Goal: Information Seeking & Learning: Learn about a topic

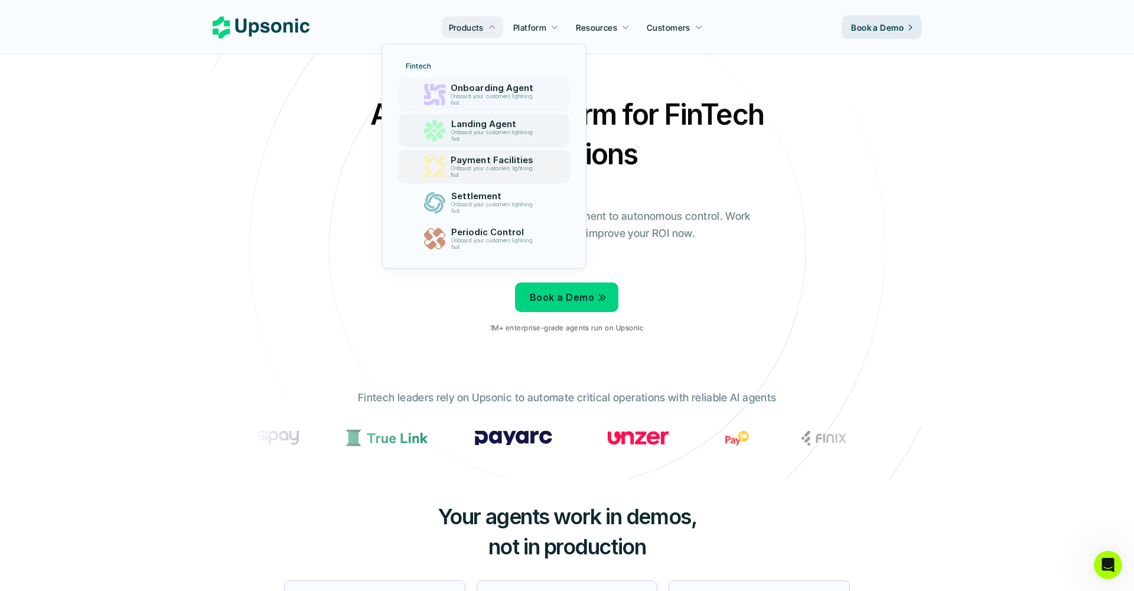
click at [512, 105] on p "Onboard your customers lightning fast" at bounding box center [494, 99] width 86 height 13
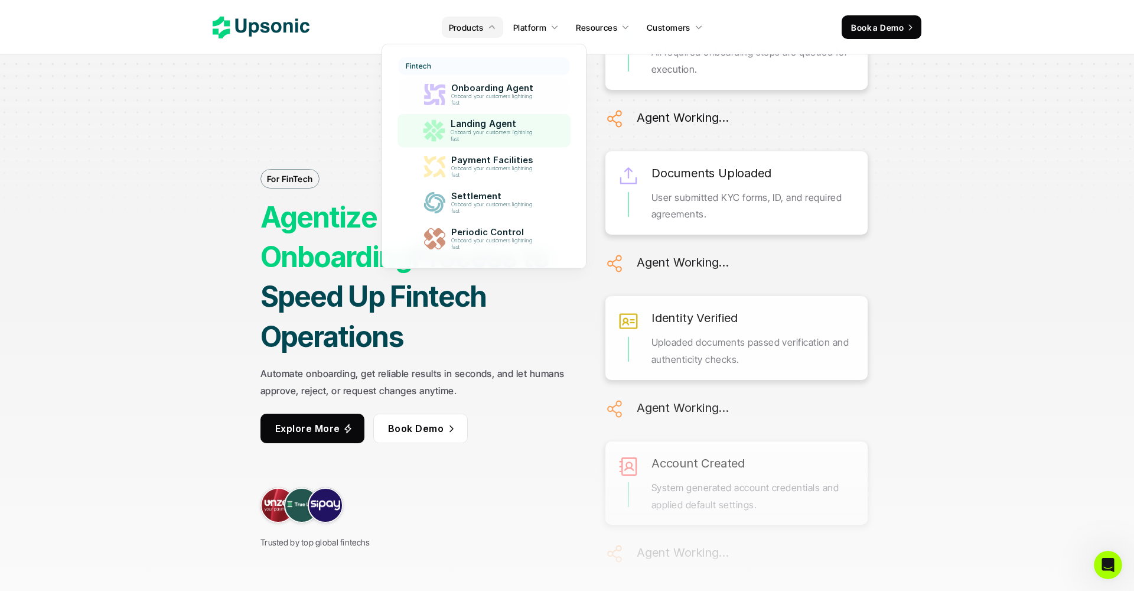
click at [489, 127] on p "Landing Agent" at bounding box center [494, 124] width 89 height 11
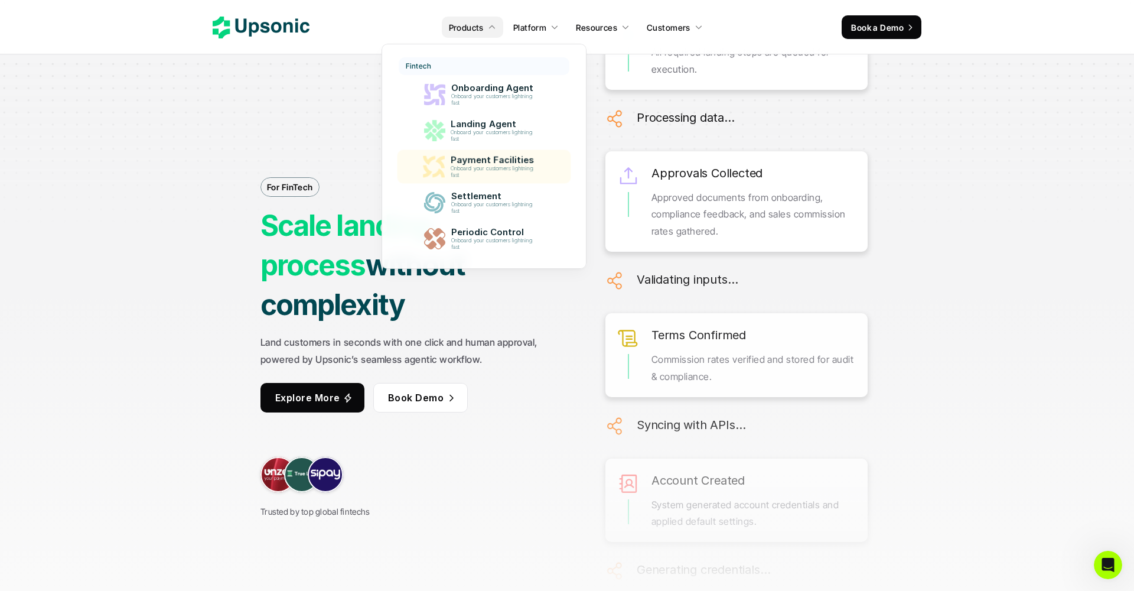
click at [500, 173] on p "Onboard your customers lightning fast" at bounding box center [493, 171] width 87 height 13
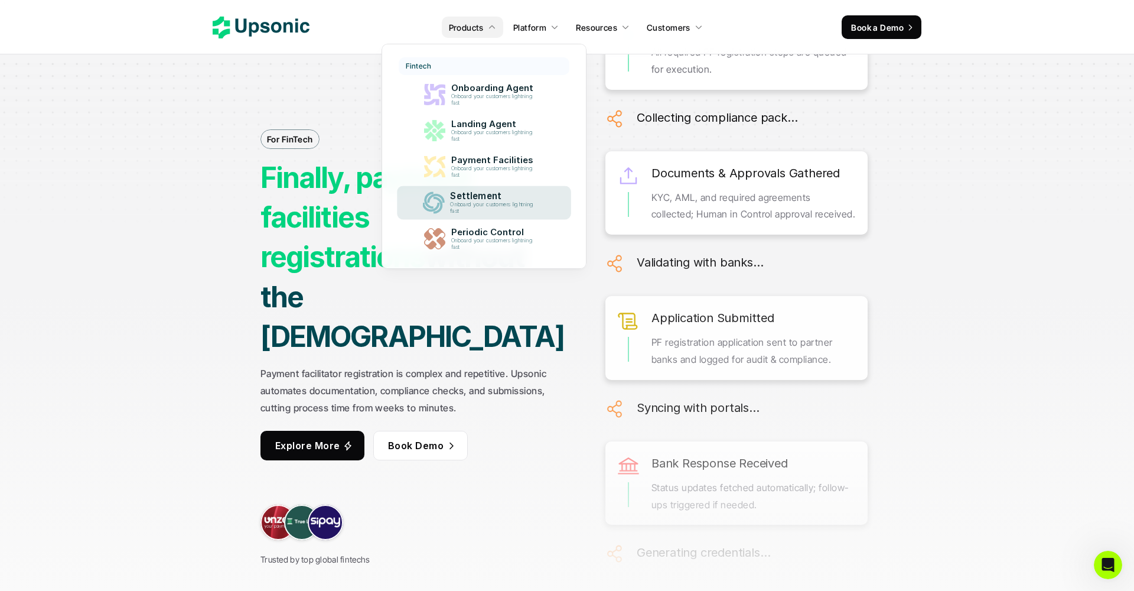
click at [478, 207] on p "Onboard your customers lightning fast" at bounding box center [494, 207] width 88 height 13
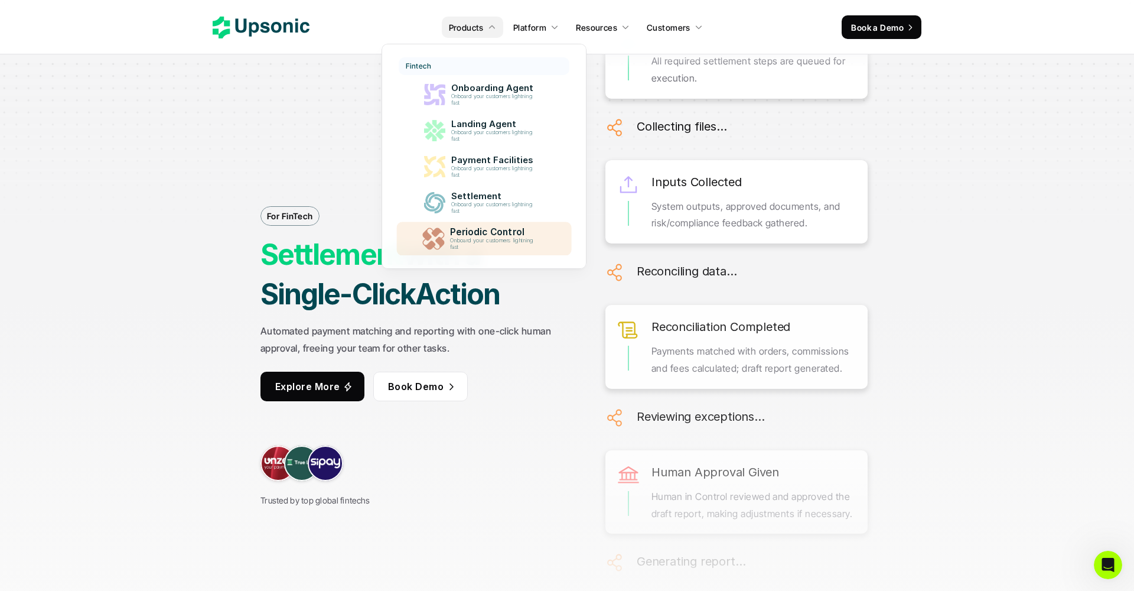
click at [496, 239] on p "Onboard your customers lightning fast" at bounding box center [494, 243] width 89 height 13
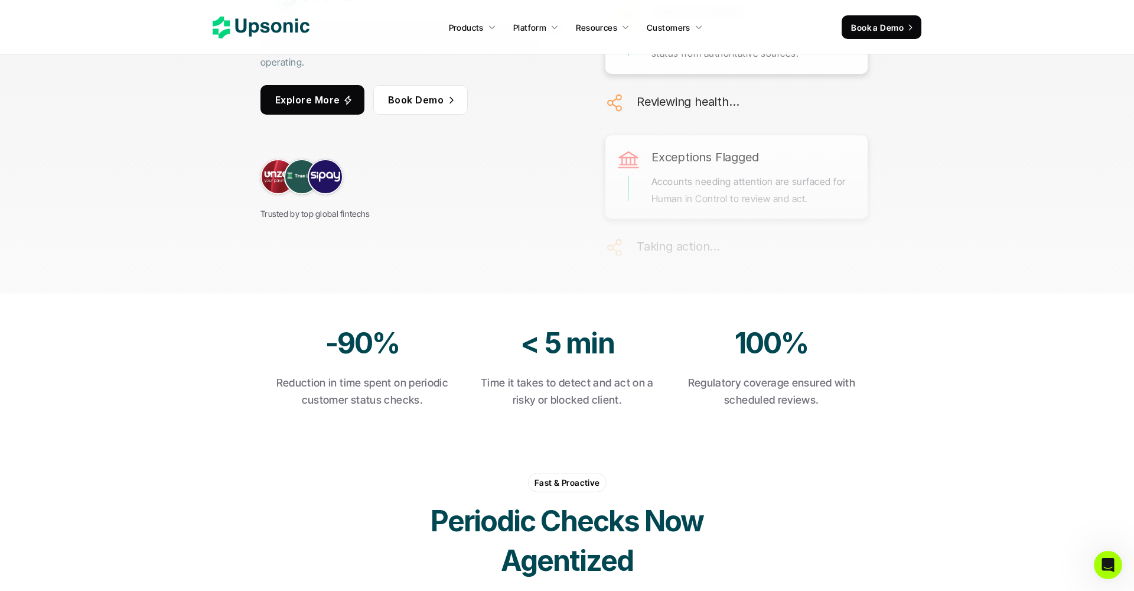
scroll to position [315, 0]
click at [325, 171] on link at bounding box center [327, 175] width 35 height 35
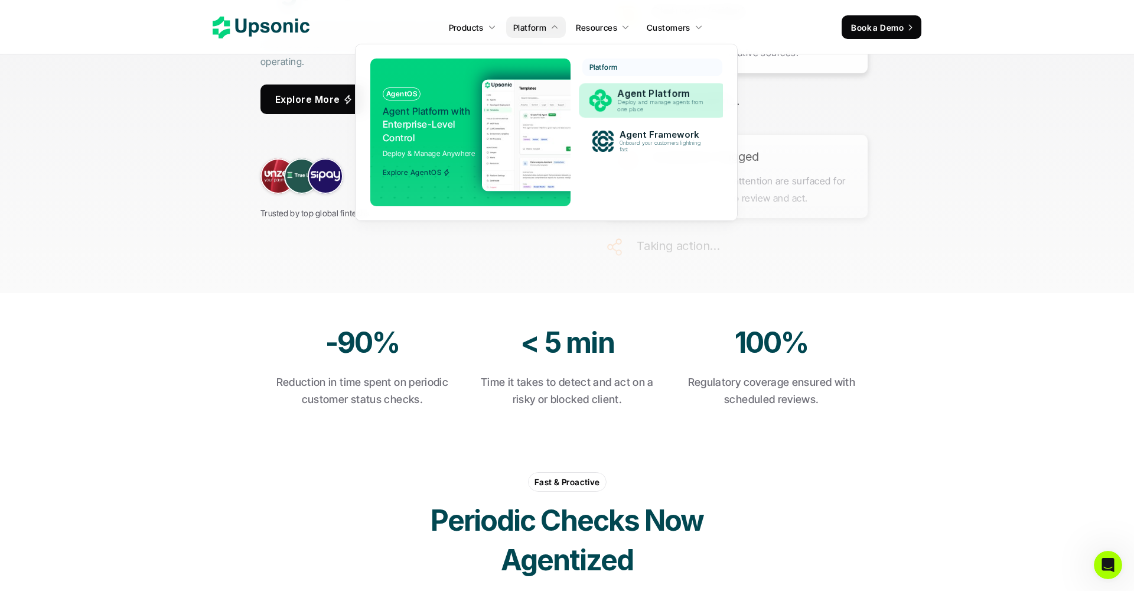
click at [650, 95] on p "Agent Platform" at bounding box center [664, 93] width 92 height 11
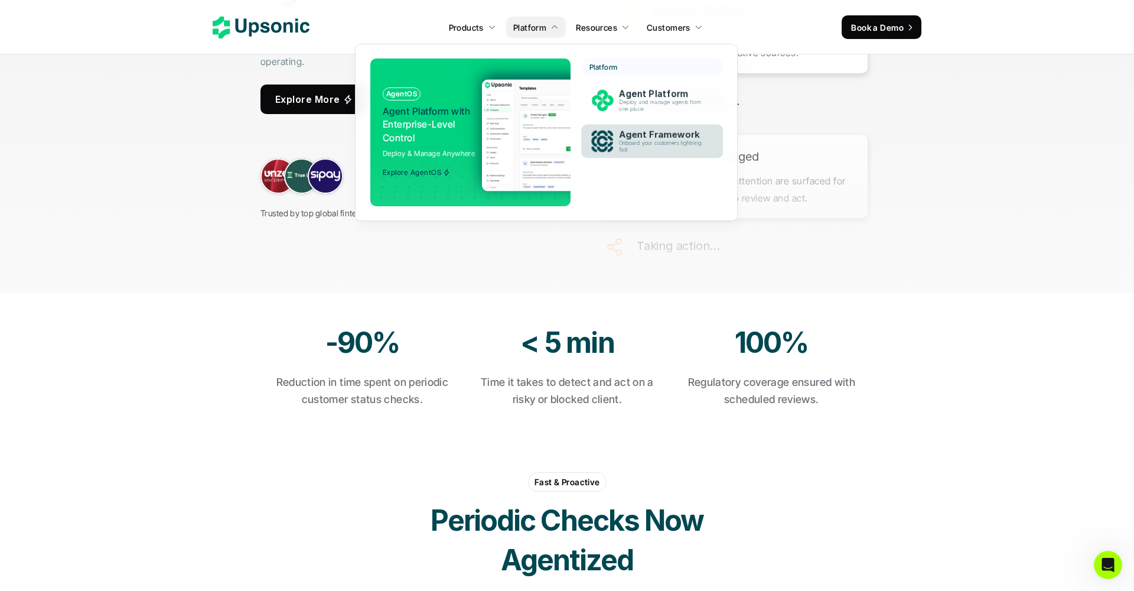
click at [647, 106] on p "Deploy and manage agents from one place" at bounding box center [663, 105] width 87 height 13
click at [655, 145] on p "Onboard your customers lightning fast" at bounding box center [663, 146] width 90 height 13
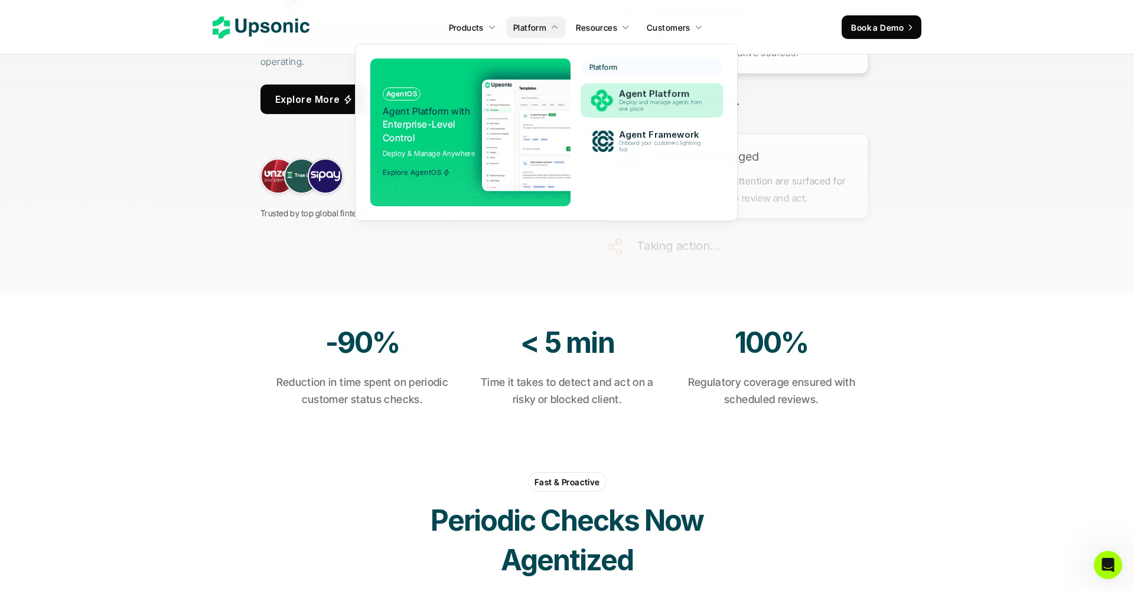
click at [633, 90] on p "Agent Platform" at bounding box center [663, 94] width 89 height 11
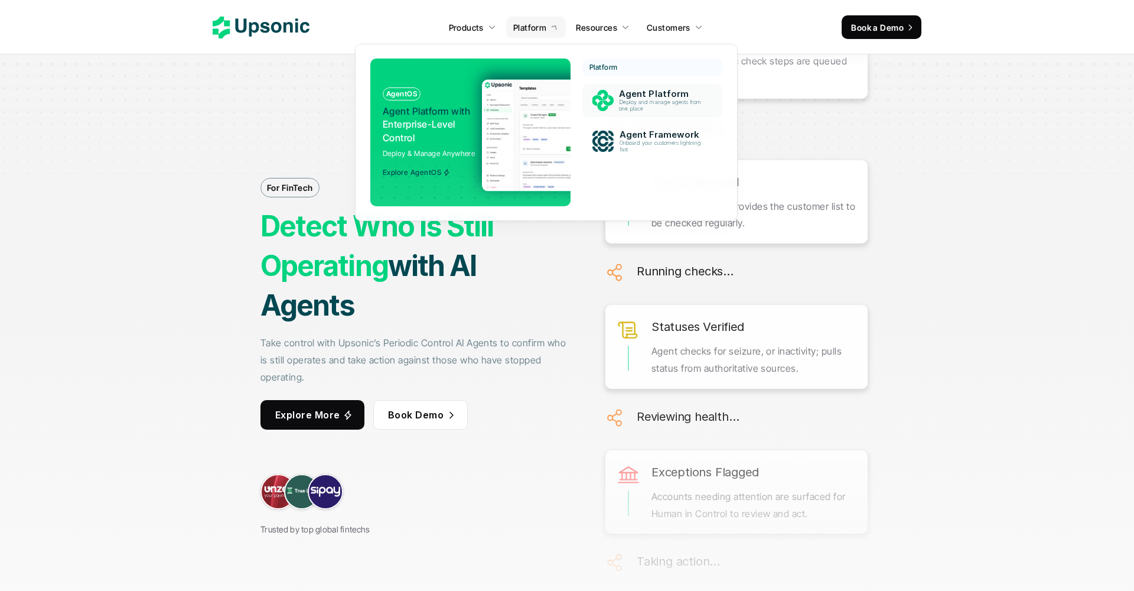
click at [663, 103] on p "Deploy and manage agents from one place" at bounding box center [663, 105] width 86 height 13
click at [663, 140] on p "Onboard your customers lightning fast" at bounding box center [663, 146] width 86 height 13
drag, startPoint x: 663, startPoint y: 132, endPoint x: 660, endPoint y: 119, distance: 12.8
click at [660, 124] on link "Agent Framework Onboard your customers lightning fast" at bounding box center [652, 141] width 147 height 35
click at [659, 113] on div "Agent Platform Deploy and manage agents from one place" at bounding box center [663, 100] width 99 height 28
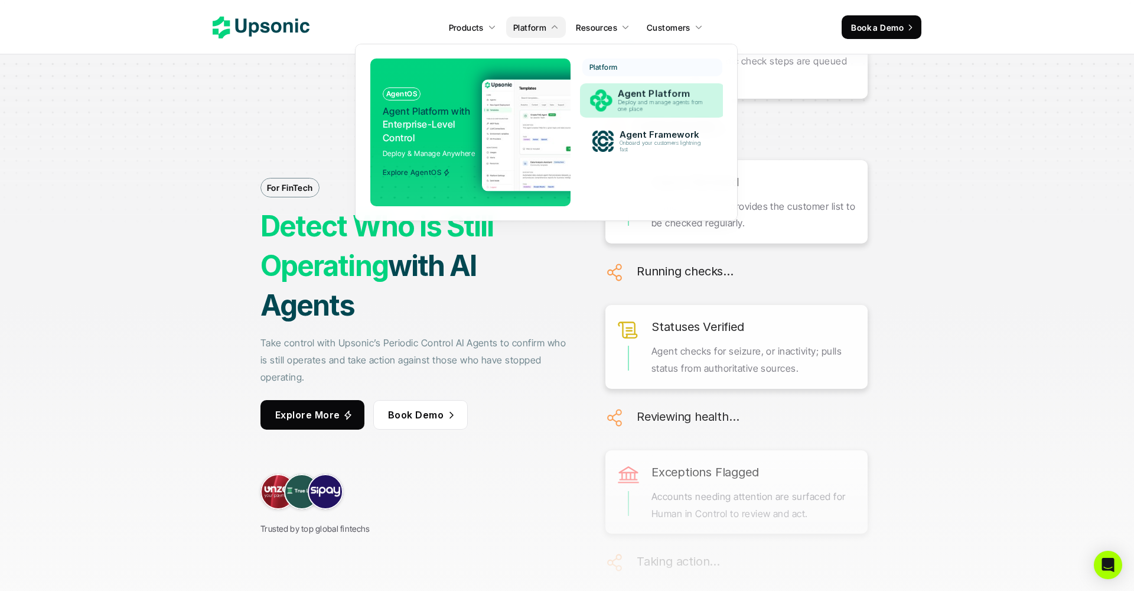
click at [659, 115] on div "Agent Platform Deploy and manage agents from one place" at bounding box center [663, 101] width 103 height 30
click at [675, 150] on p "Onboard your customers lightning fast" at bounding box center [663, 146] width 86 height 13
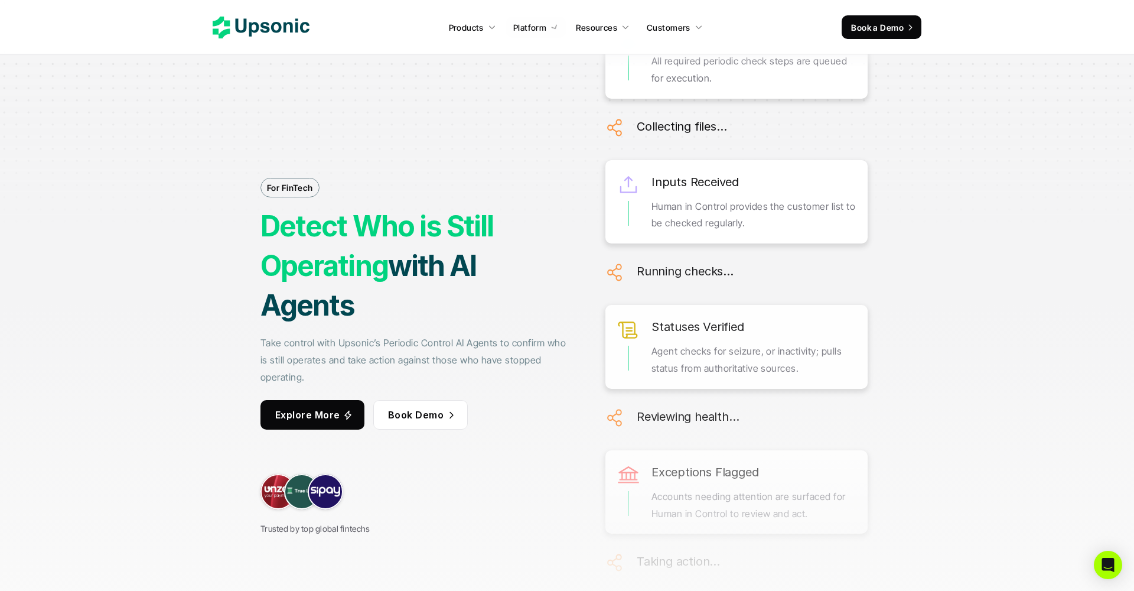
click at [862, 305] on div "Statuses Verified Agent checks for seizure, or inactivity; pulls status from au…" at bounding box center [737, 347] width 262 height 84
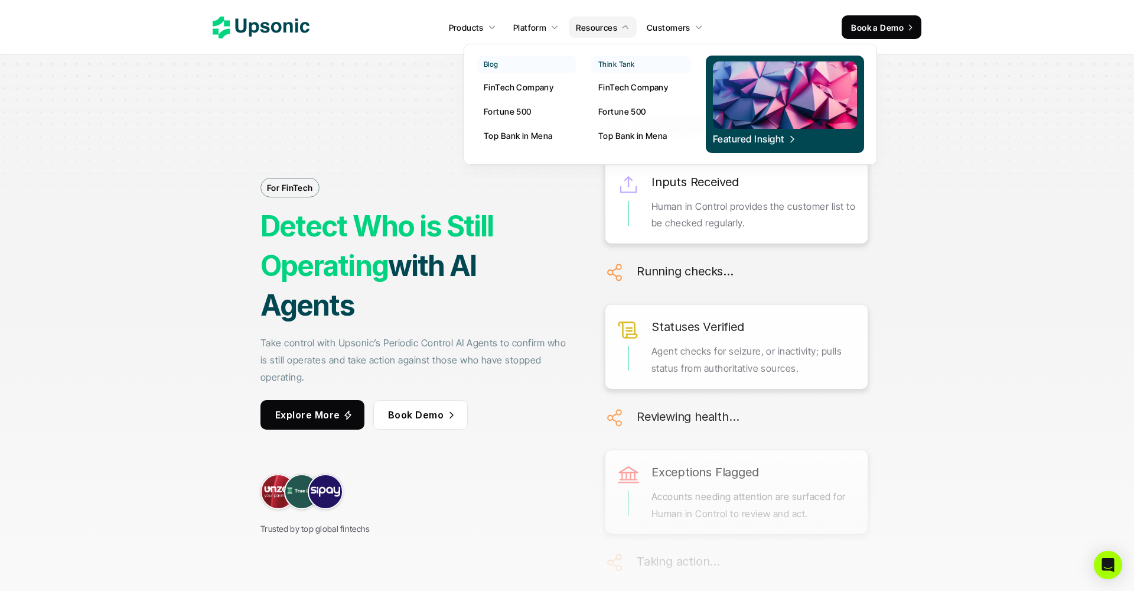
click at [631, 84] on p "FinTech Company" at bounding box center [633, 87] width 70 height 12
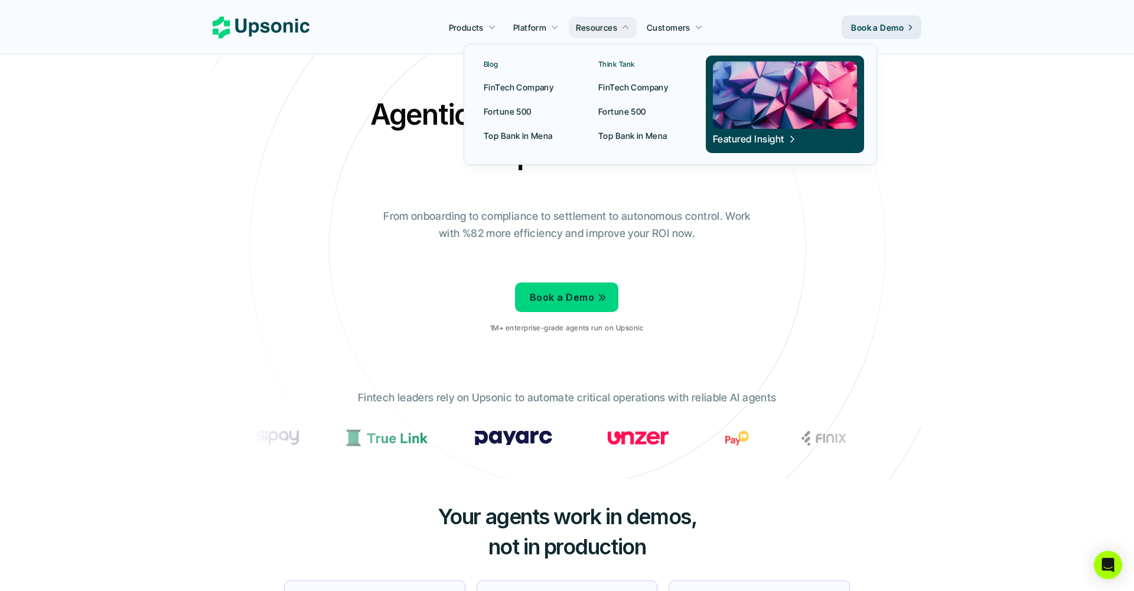
click at [635, 106] on p "Fortune 500" at bounding box center [622, 111] width 48 height 12
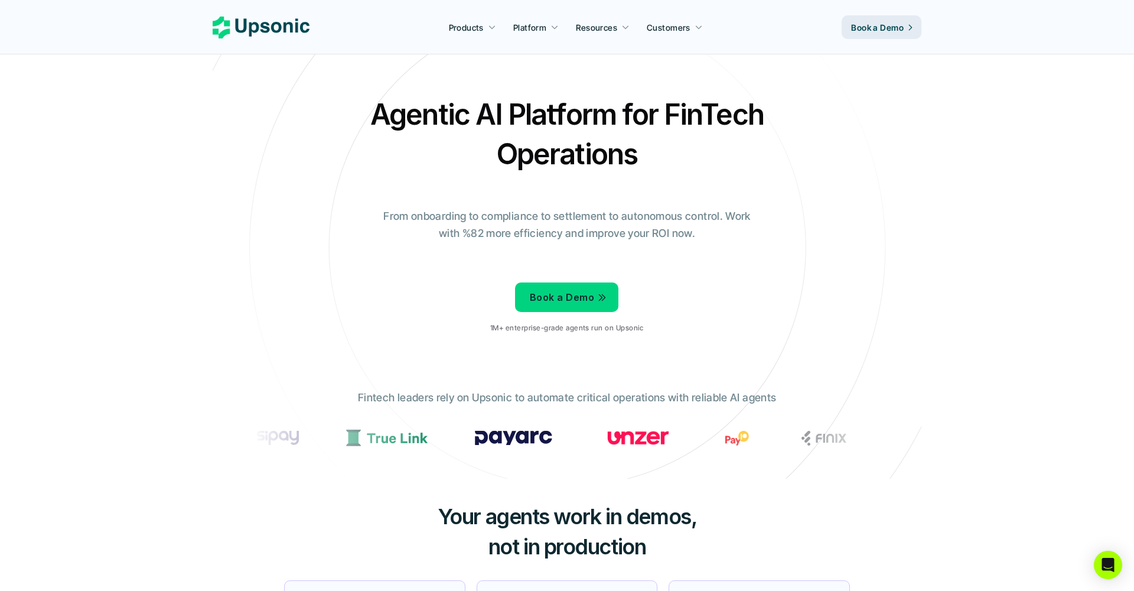
click at [565, 110] on h2 "Agentic AI Platform for FinTech Operations" at bounding box center [567, 134] width 414 height 79
drag, startPoint x: 495, startPoint y: 111, endPoint x: 624, endPoint y: 110, distance: 128.8
click at [624, 110] on h2 "Agentic AI Platform for FinTech Operations" at bounding box center [567, 134] width 414 height 79
click at [640, 112] on h2 "Agentic AI Platform for FinTech Operations" at bounding box center [567, 134] width 414 height 79
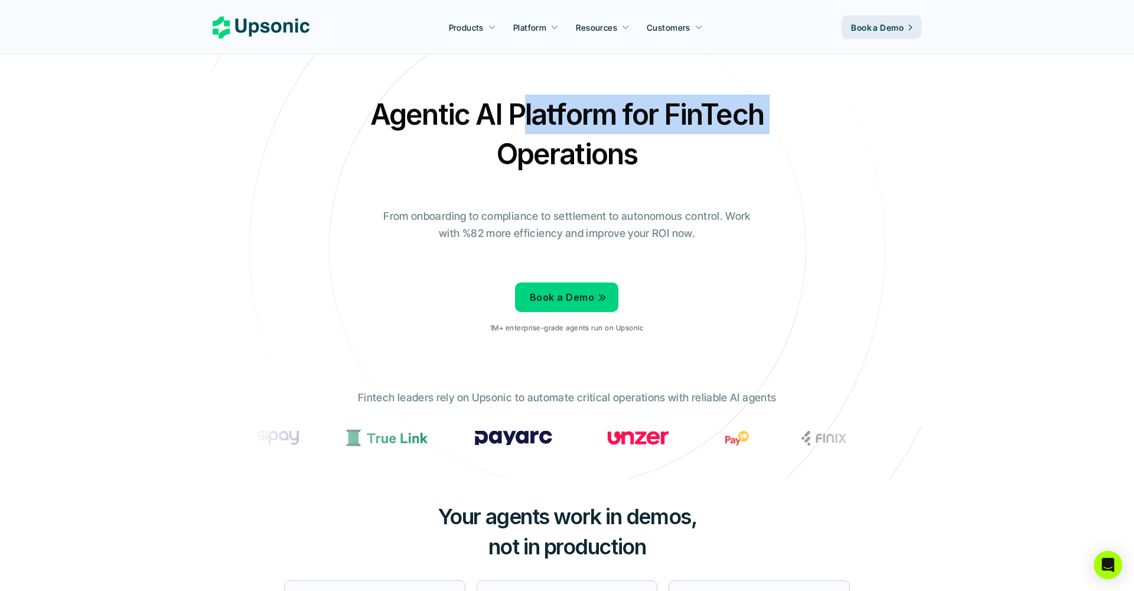
drag, startPoint x: 796, startPoint y: 110, endPoint x: 518, endPoint y: 107, distance: 278.3
click at [518, 107] on div "Agentic AI Platform for FinTech Operations From onboarding to compliance to set…" at bounding box center [567, 219] width 691 height 248
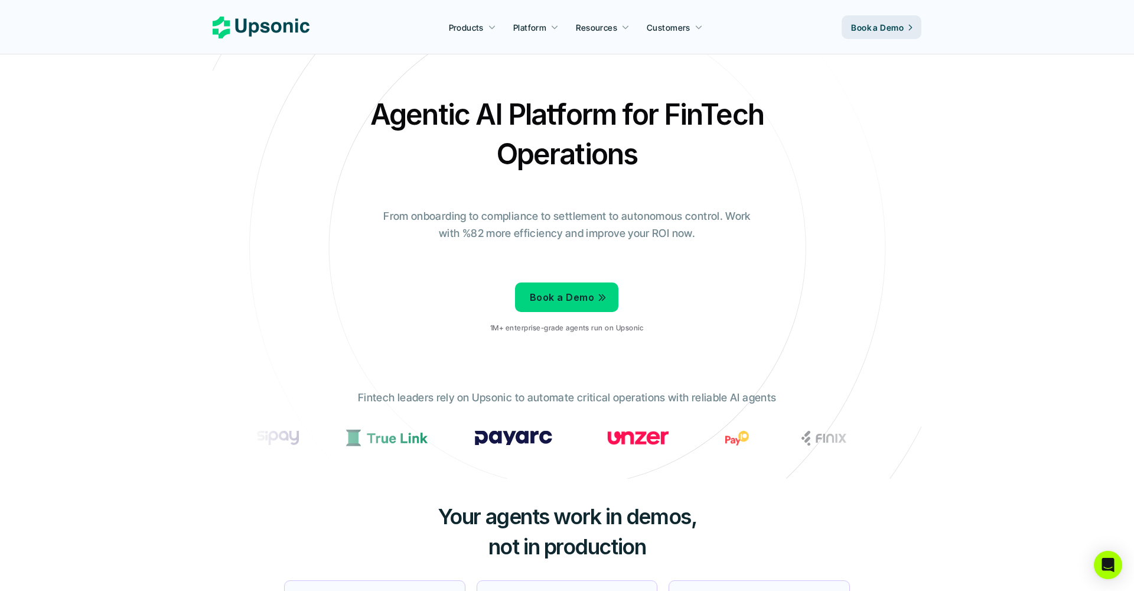
drag, startPoint x: 604, startPoint y: 164, endPoint x: 663, endPoint y: 164, distance: 59.1
click at [610, 164] on h2 "Agentic AI Platform for FinTech Operations" at bounding box center [567, 134] width 414 height 79
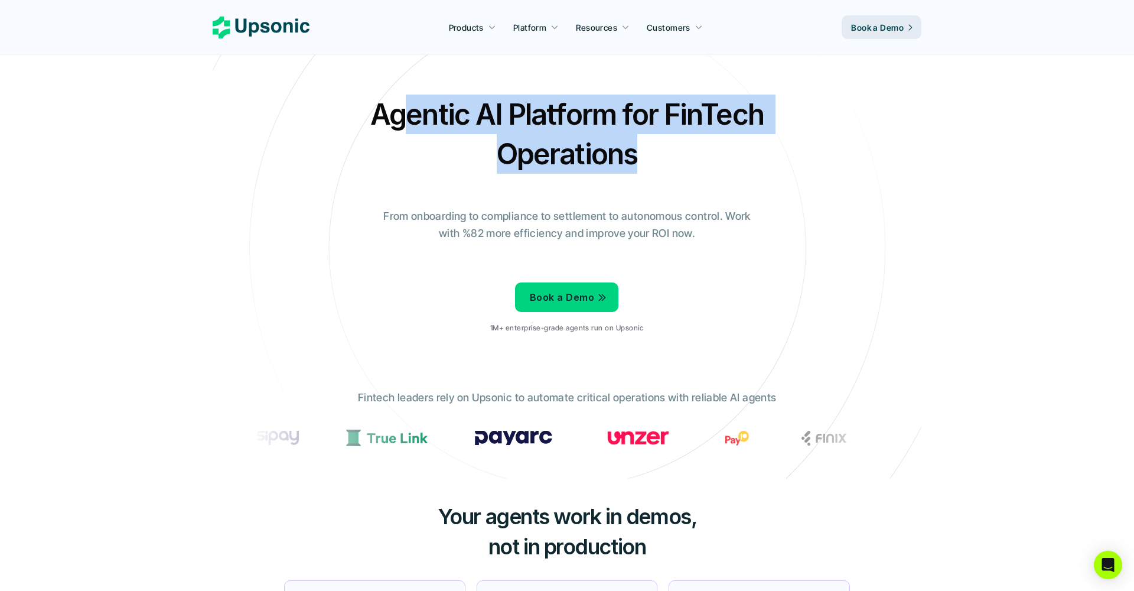
drag, startPoint x: 626, startPoint y: 154, endPoint x: 401, endPoint y: 114, distance: 229.1
click at [401, 114] on h2 "Agentic AI Platform for FinTech Operations" at bounding box center [567, 134] width 414 height 79
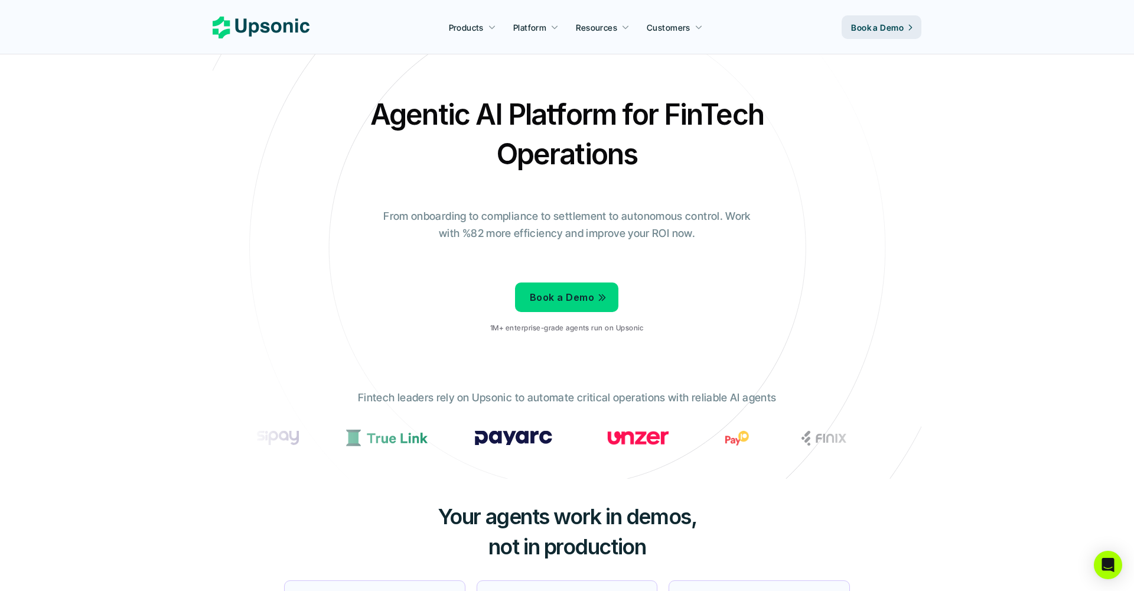
click at [533, 148] on h2 "Agentic AI Platform for FinTech Operations" at bounding box center [567, 134] width 414 height 79
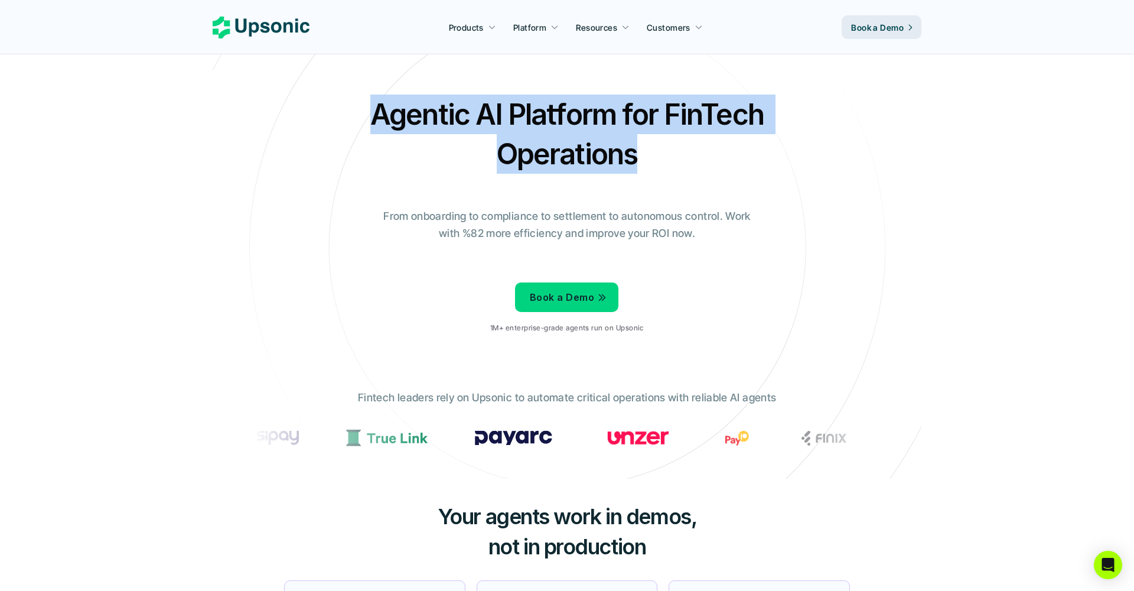
drag, startPoint x: 640, startPoint y: 163, endPoint x: 381, endPoint y: 113, distance: 263.6
click at [381, 113] on h2 "Agentic AI Platform for FinTech Operations" at bounding box center [567, 134] width 414 height 79
click at [627, 132] on h2 "Agentic AI Platform for FinTech Operations" at bounding box center [567, 134] width 414 height 79
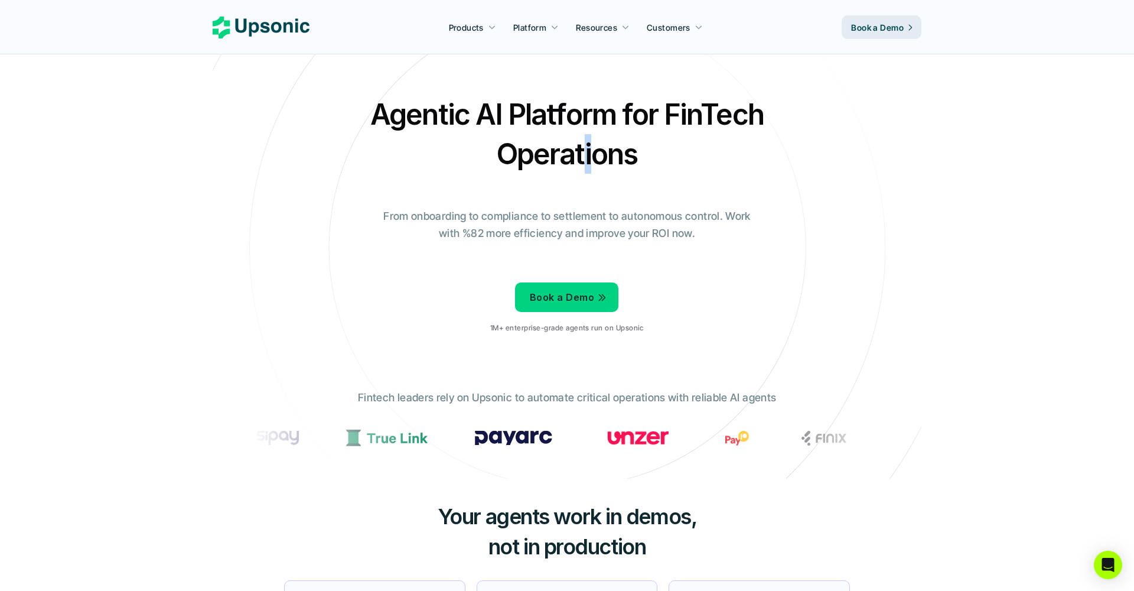
drag, startPoint x: 568, startPoint y: 159, endPoint x: 516, endPoint y: 161, distance: 52.0
click at [568, 159] on h2 "Agentic AI Platform for FinTech Operations" at bounding box center [567, 134] width 414 height 79
click at [269, 38] on icon at bounding box center [261, 28] width 97 height 22
click at [419, 421] on div at bounding box center [567, 440] width 632 height 41
click at [425, 390] on p "Fintech leaders rely on Upsonic to automate critical operations with reliable A…" at bounding box center [567, 397] width 418 height 17
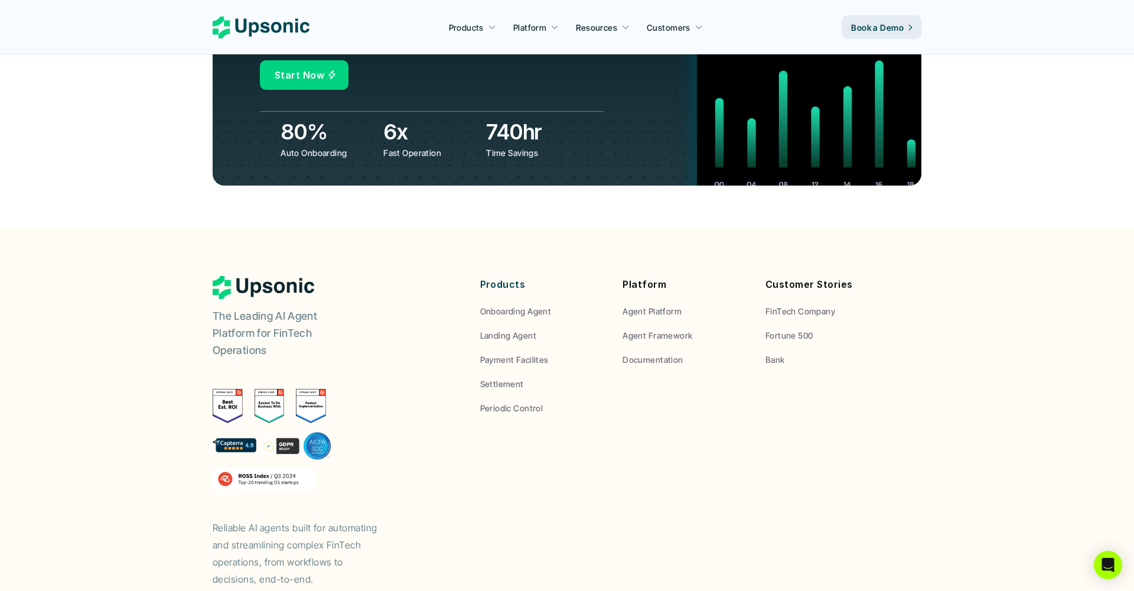
scroll to position [4329, 0]
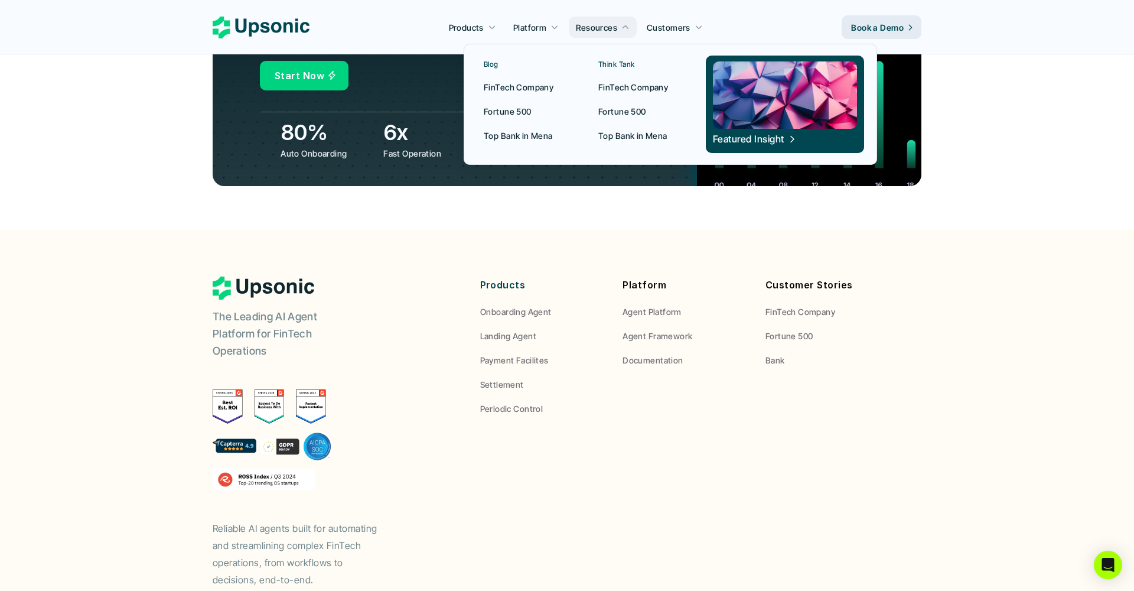
click at [634, 135] on p "Top Bank in Mena" at bounding box center [632, 135] width 69 height 12
click at [617, 139] on p "Top Bank in Mena" at bounding box center [632, 135] width 69 height 12
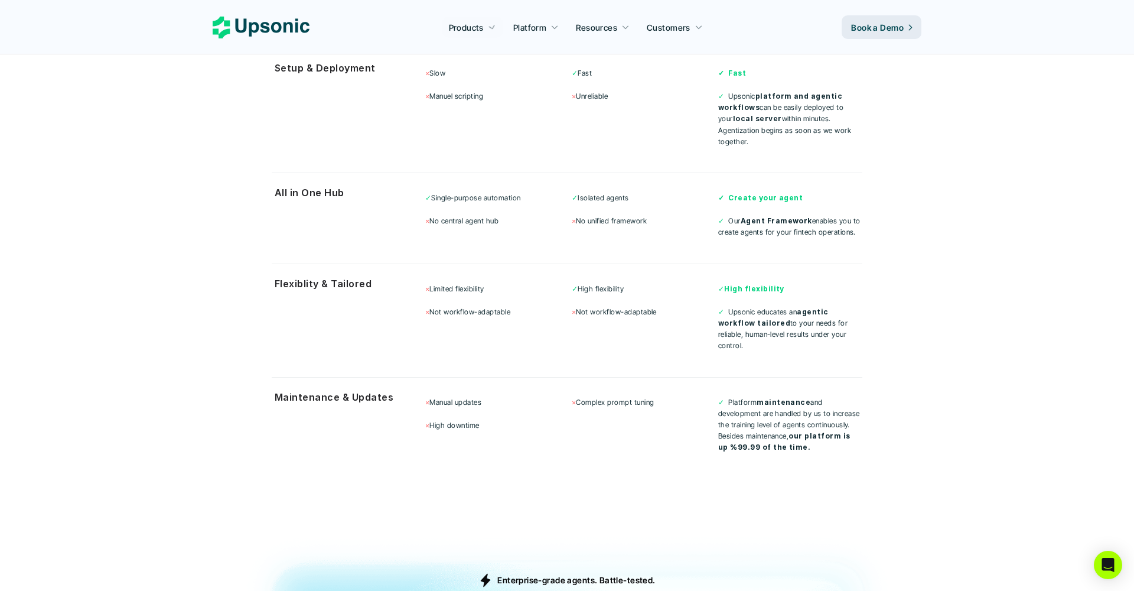
scroll to position [3117, 0]
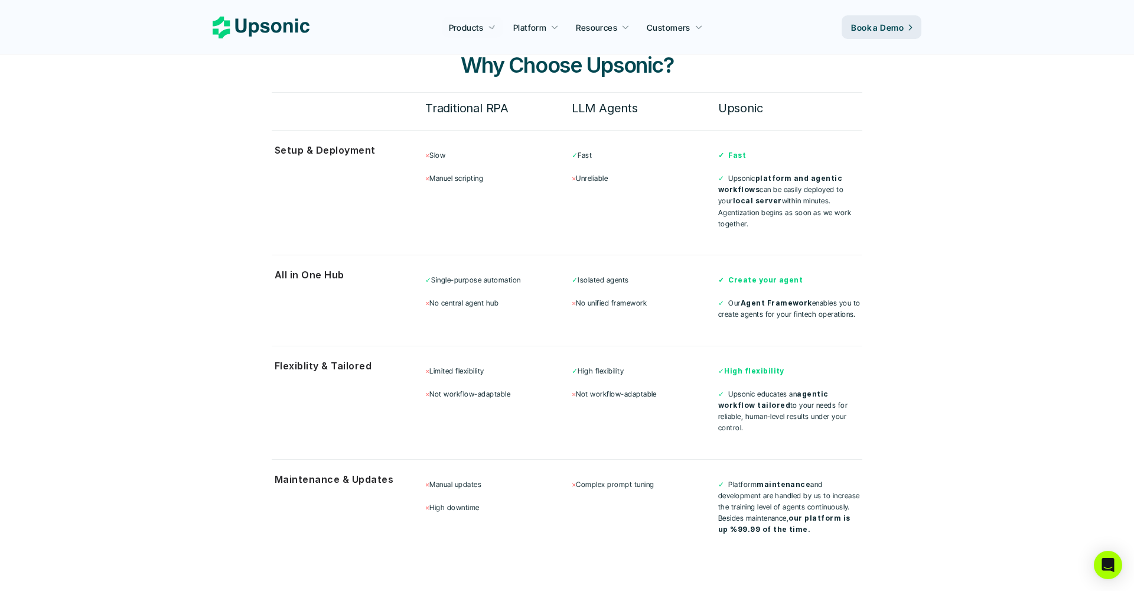
click at [272, 20] on icon at bounding box center [261, 28] width 97 height 22
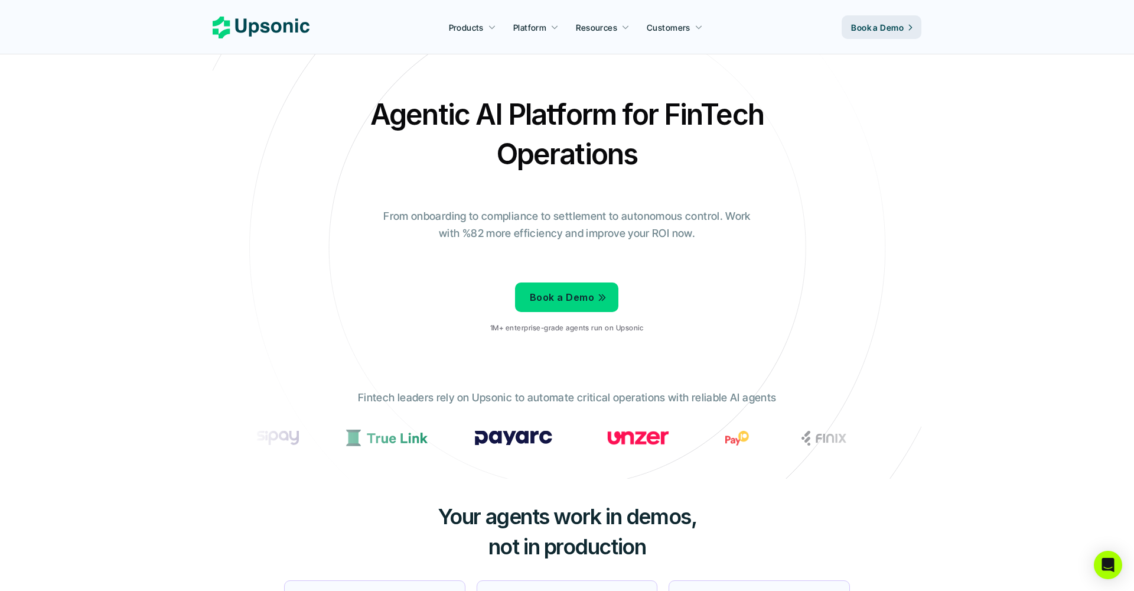
scroll to position [0, 0]
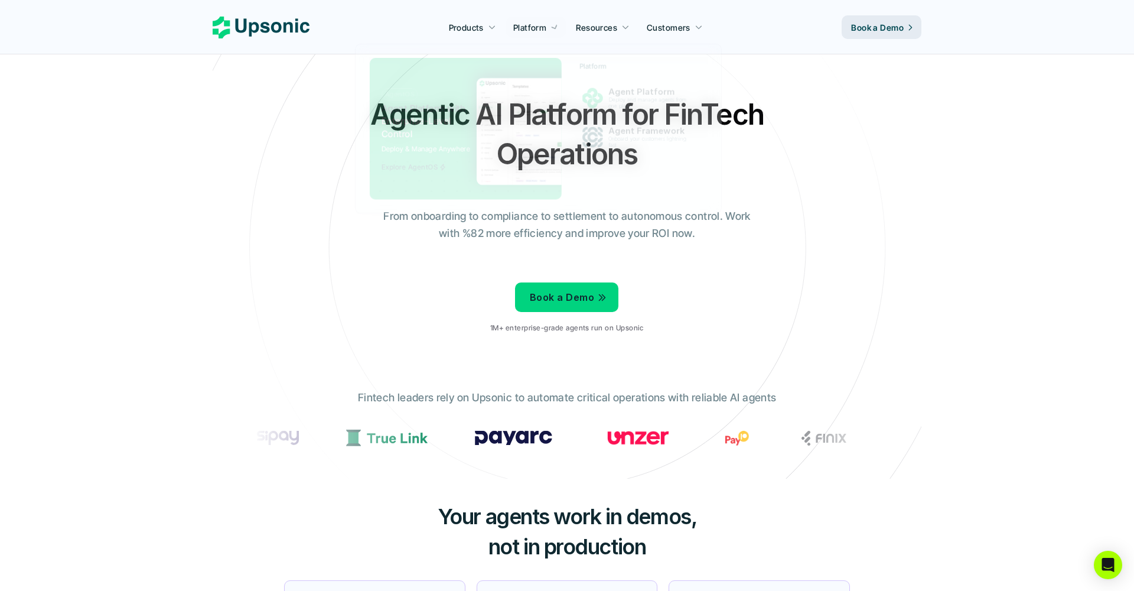
click at [525, 26] on p "Platform" at bounding box center [529, 27] width 33 height 12
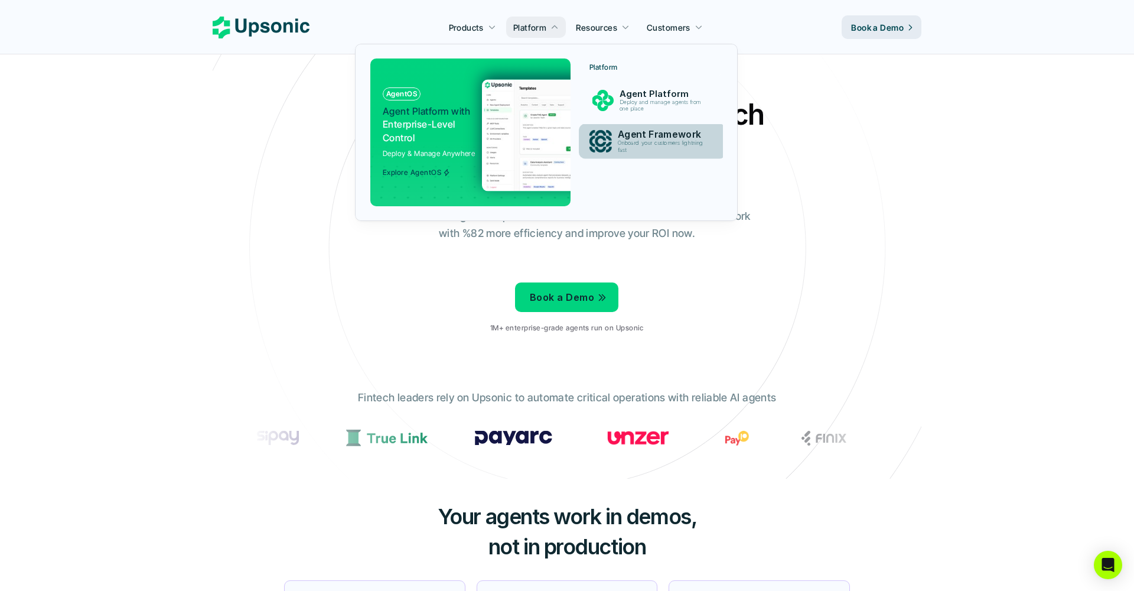
click at [677, 124] on link "Agent Framework Onboard your customers lightning fast" at bounding box center [652, 141] width 147 height 35
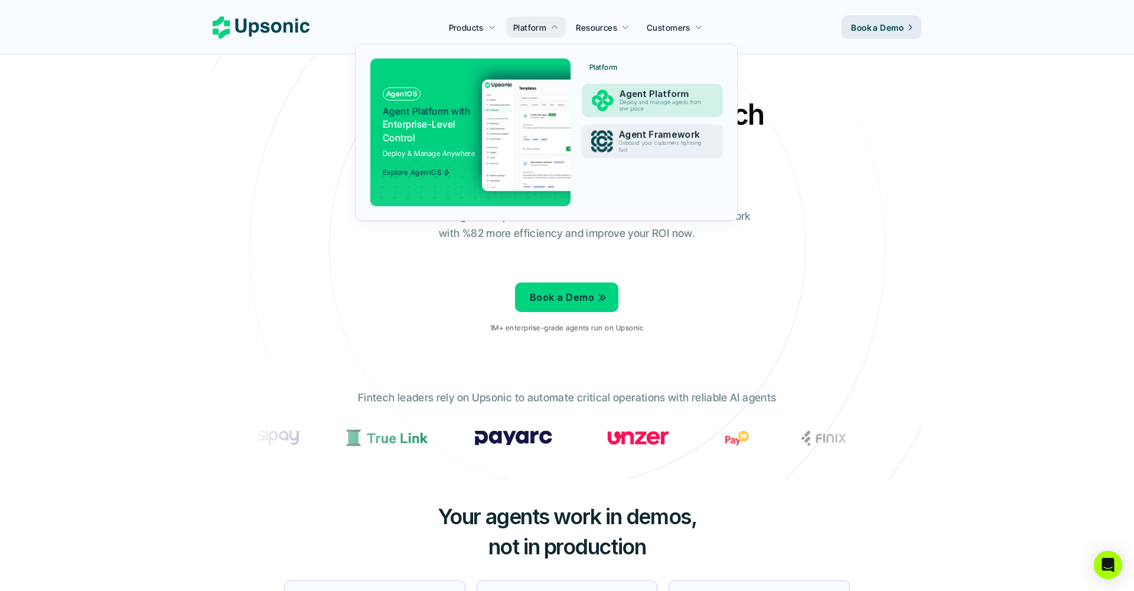
click at [652, 89] on p "Agent Platform" at bounding box center [664, 94] width 88 height 11
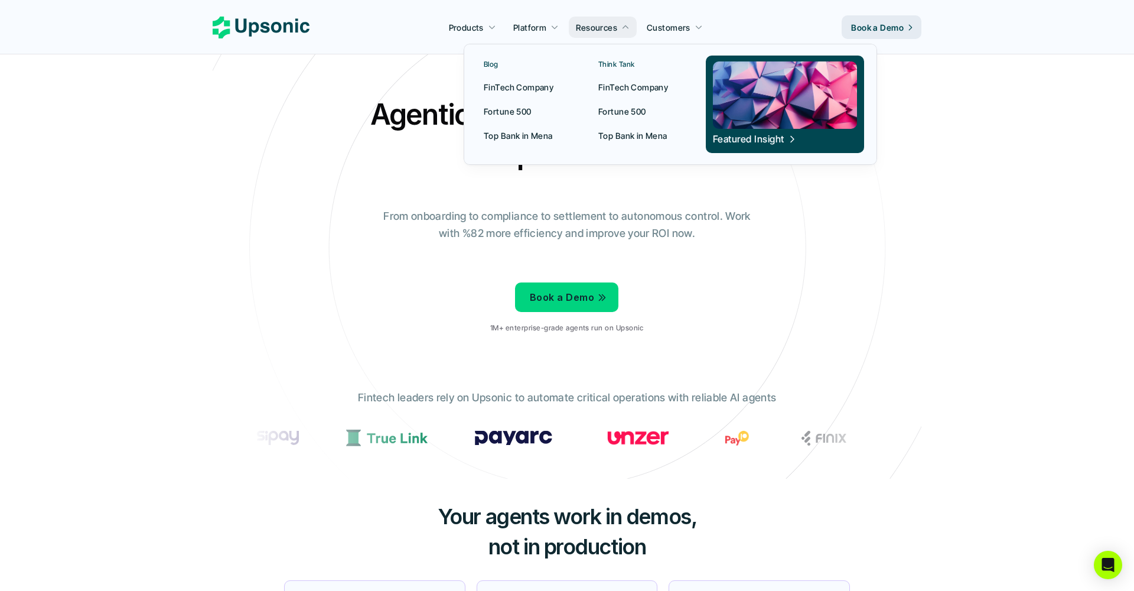
click at [528, 86] on p "FinTech Company" at bounding box center [519, 87] width 70 height 12
click at [515, 115] on p "Fortune 500" at bounding box center [508, 111] width 48 height 12
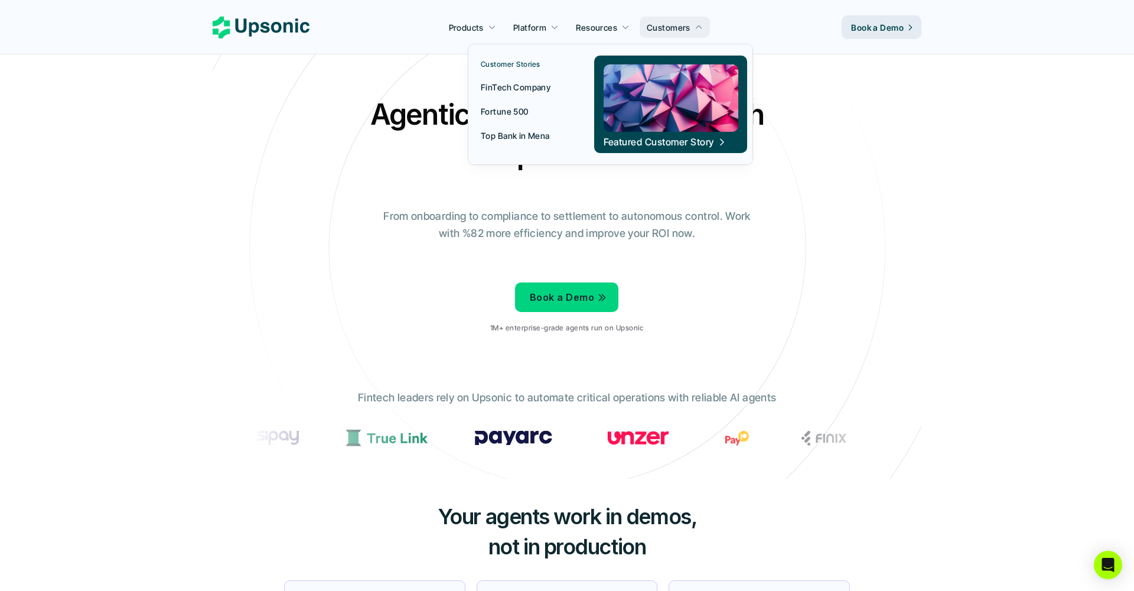
click at [510, 69] on link "Customer Stories" at bounding box center [524, 65] width 100 height 18
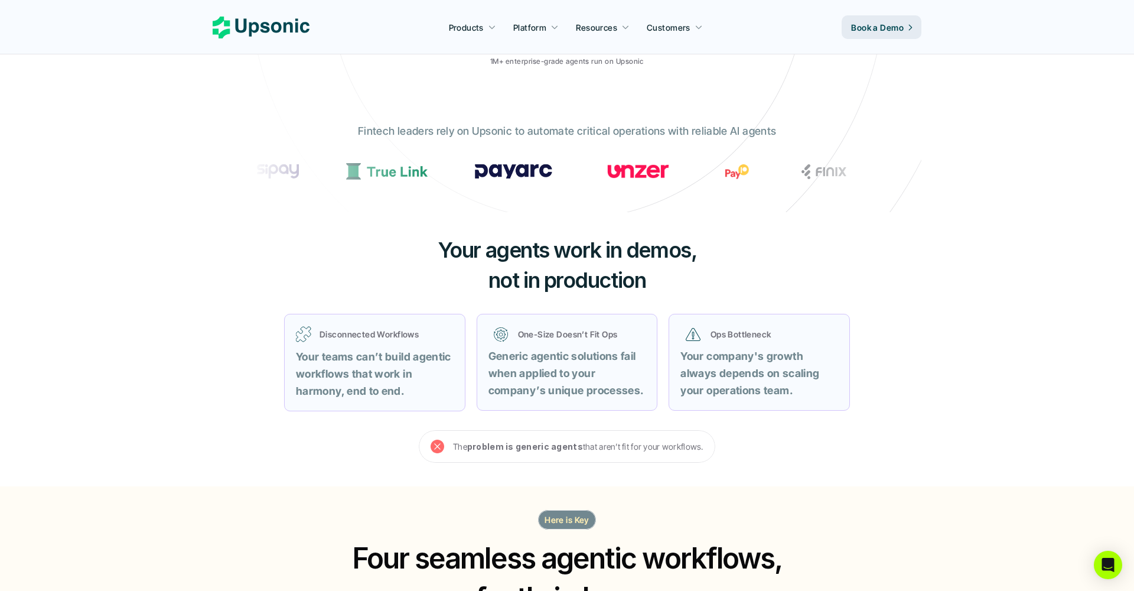
scroll to position [268, 0]
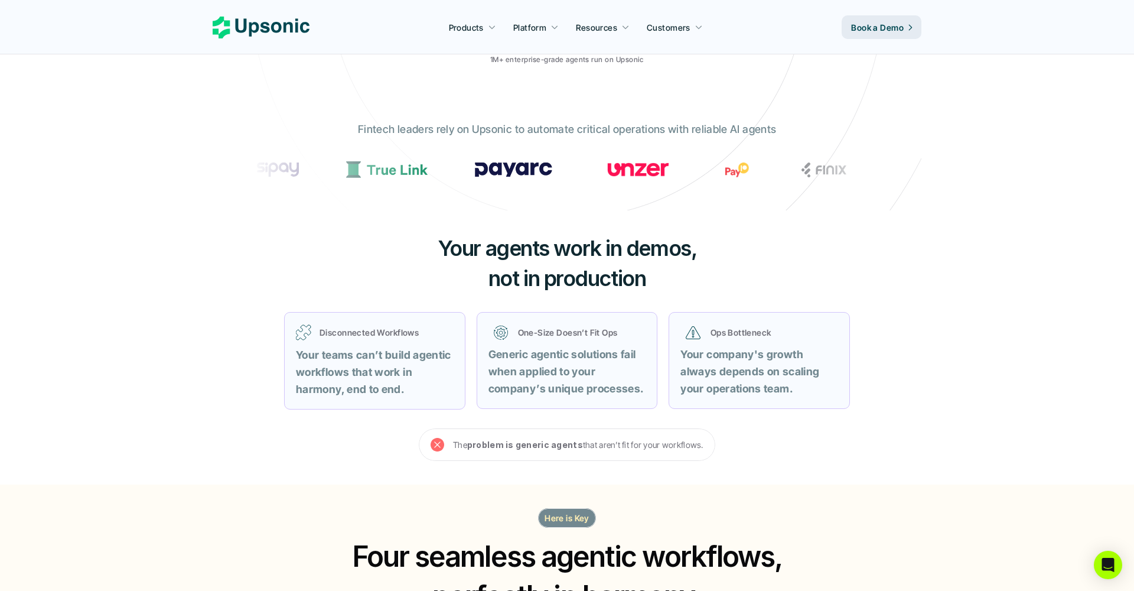
drag, startPoint x: 416, startPoint y: 438, endPoint x: 428, endPoint y: 440, distance: 11.9
click at [416, 438] on section "The problem is generic agents that aren’t fit for your workflows." at bounding box center [567, 444] width 709 height 32
drag, startPoint x: 575, startPoint y: 439, endPoint x: 718, endPoint y: 433, distance: 143.1
click at [717, 433] on section "The problem is generic agents that aren’t fit for your workflows." at bounding box center [567, 444] width 709 height 32
drag, startPoint x: 719, startPoint y: 433, endPoint x: 734, endPoint y: 444, distance: 18.2
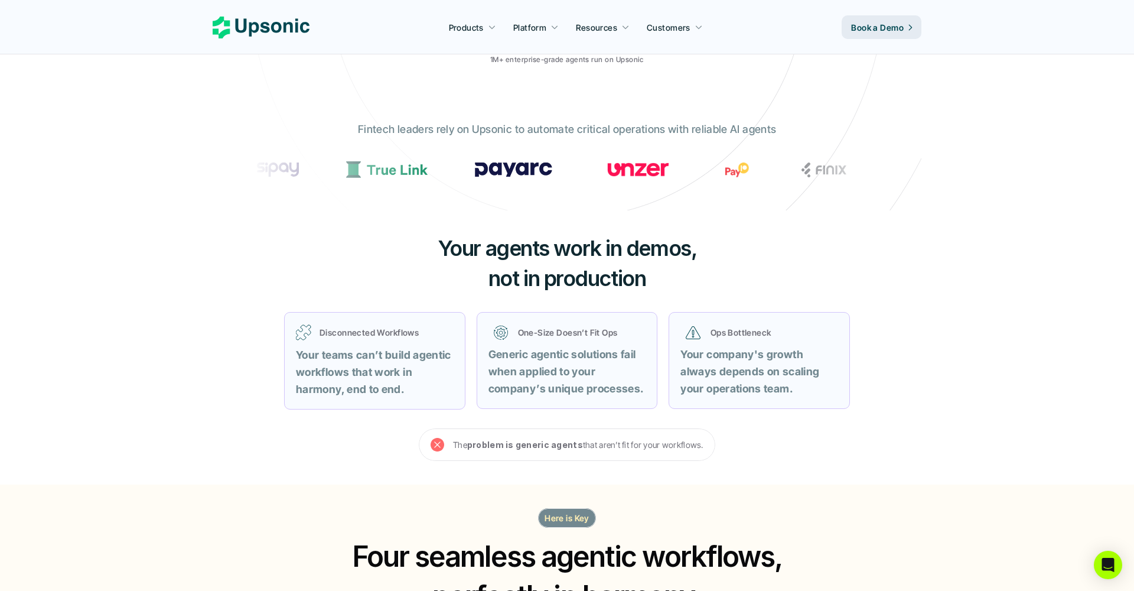
click at [719, 433] on section "The problem is generic agents that aren’t fit for your workflows." at bounding box center [567, 444] width 709 height 32
drag, startPoint x: 691, startPoint y: 440, endPoint x: 485, endPoint y: 430, distance: 206.4
click at [474, 430] on div "The problem is generic agents that aren’t fit for your workflows." at bounding box center [567, 444] width 297 height 32
click at [757, 428] on section "The problem is generic agents that aren’t fit for your workflows." at bounding box center [567, 444] width 709 height 32
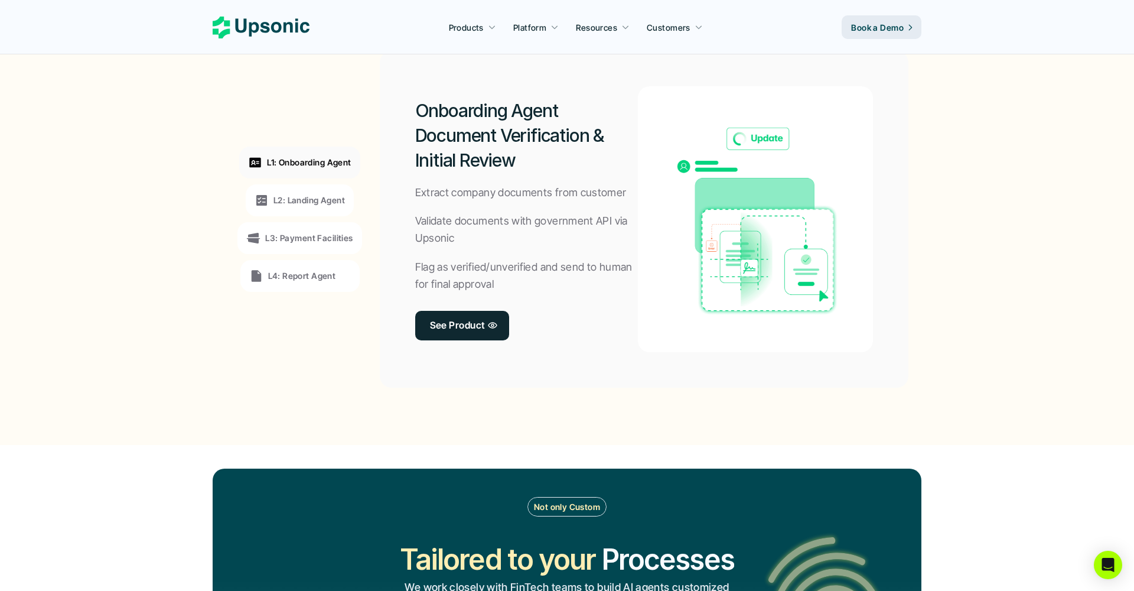
scroll to position [941, 0]
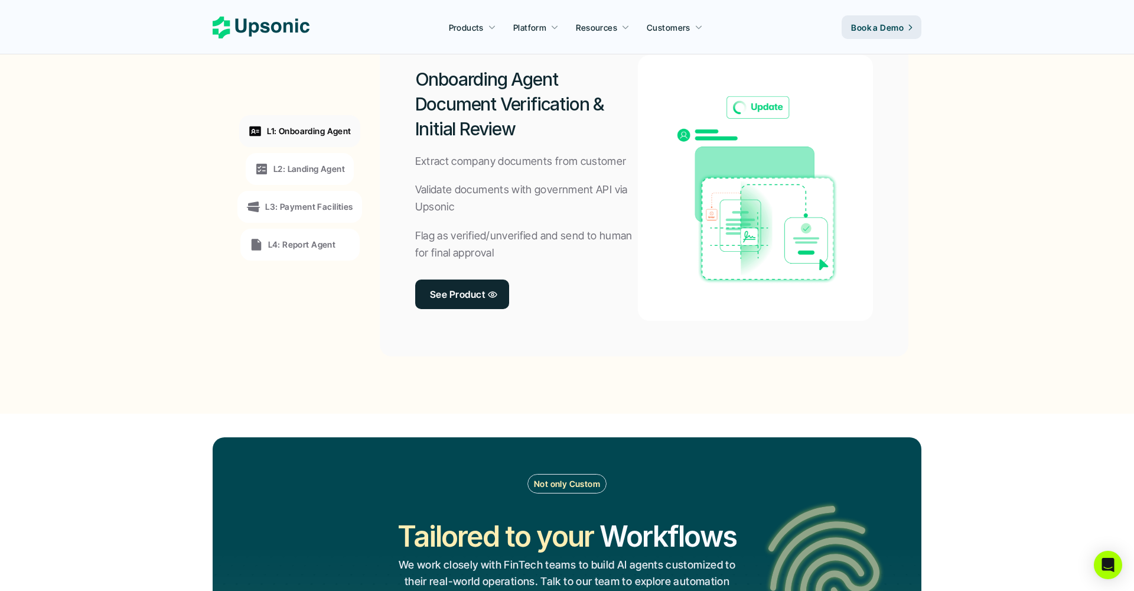
click at [315, 162] on p "L2: Landing Agent" at bounding box center [309, 168] width 71 height 12
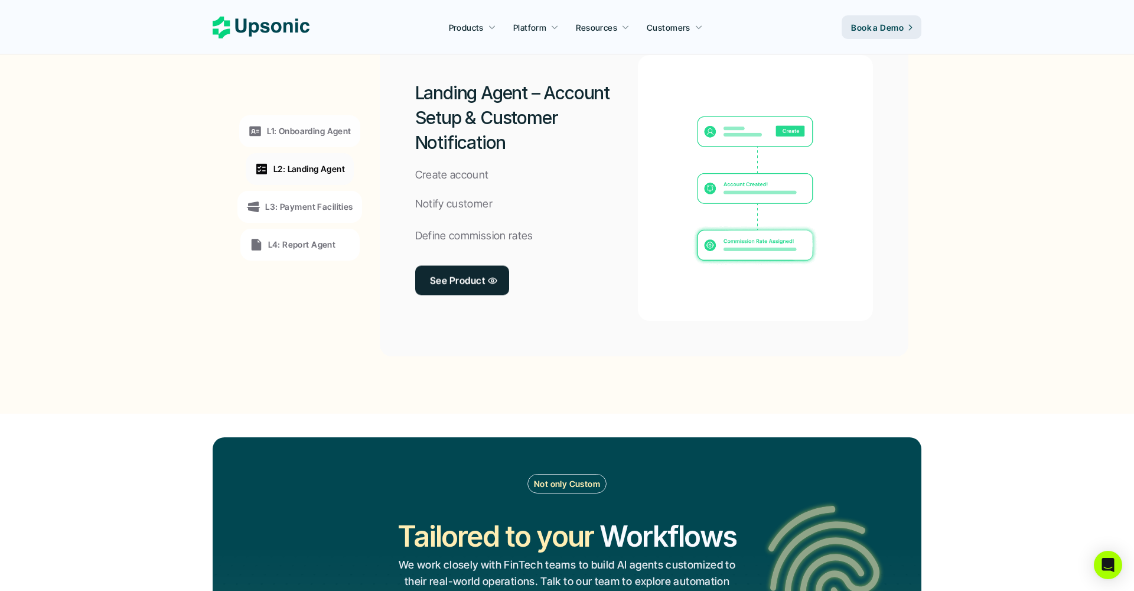
click at [323, 200] on p "L3: Payment Facilities" at bounding box center [308, 206] width 87 height 12
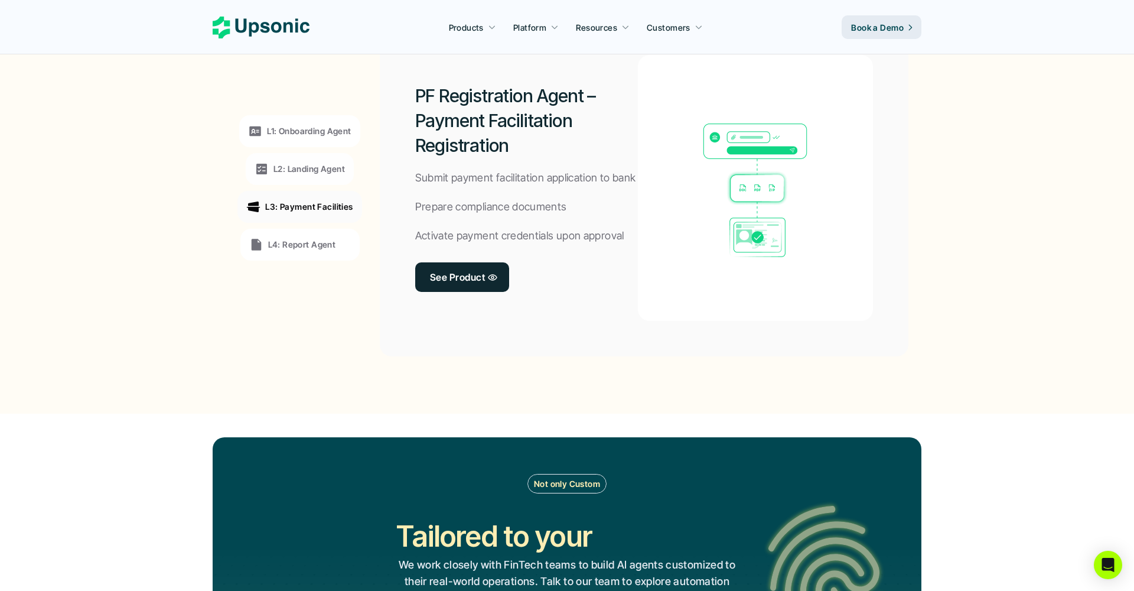
click at [317, 229] on div "L4: Report Agent" at bounding box center [299, 245] width 119 height 32
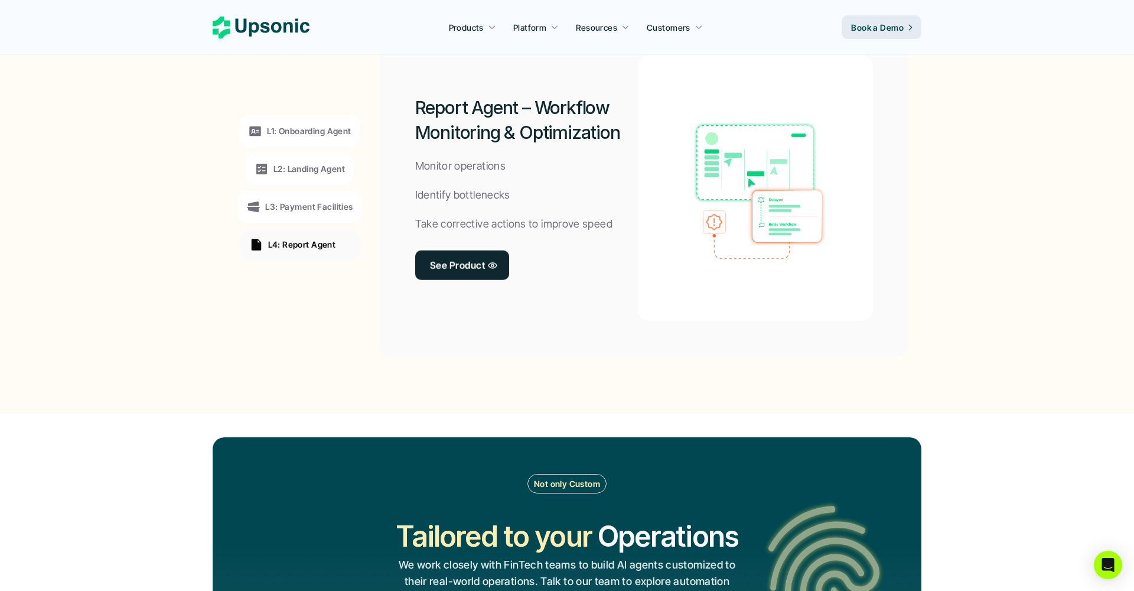
click at [325, 179] on div "L2: Landing Agent" at bounding box center [300, 169] width 108 height 32
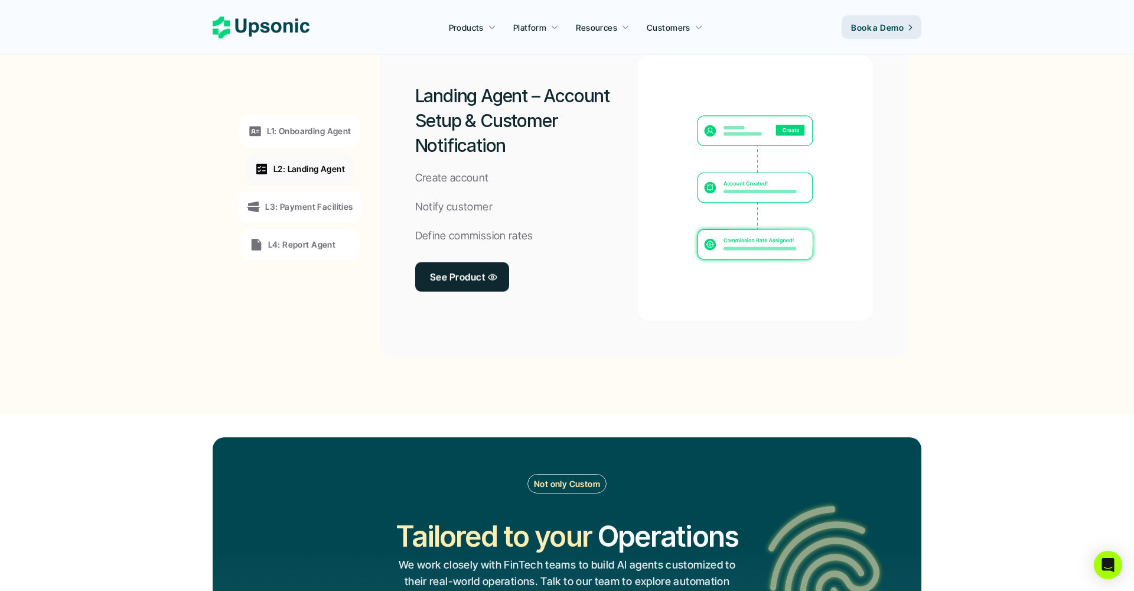
click at [329, 200] on p "L3: Payment Facilities" at bounding box center [308, 206] width 87 height 12
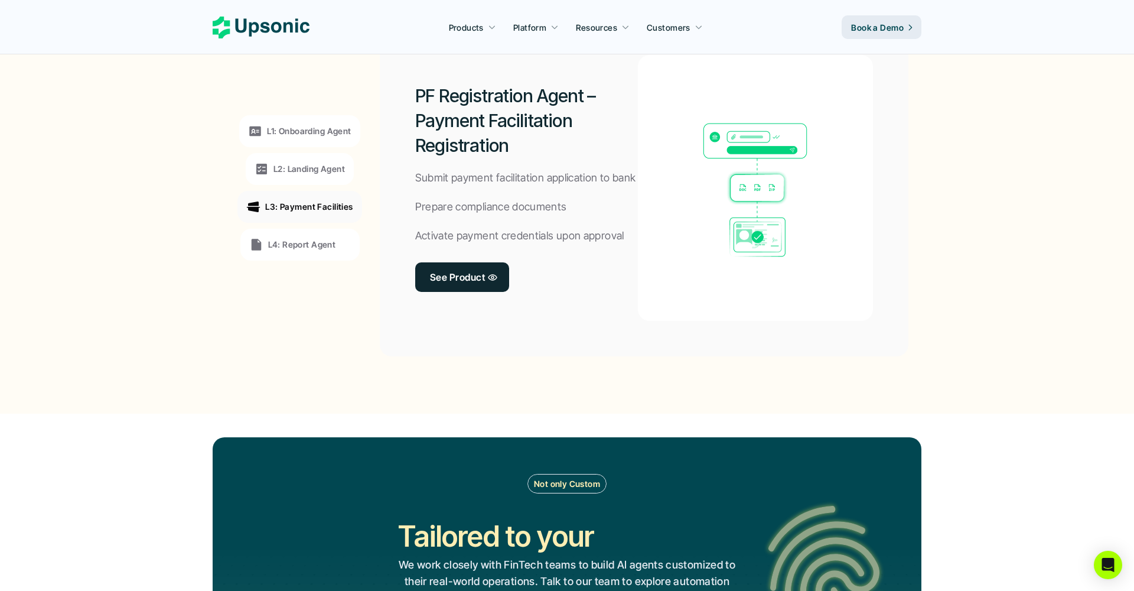
click at [325, 134] on div "L1: Onboarding Agent" at bounding box center [299, 131] width 121 height 32
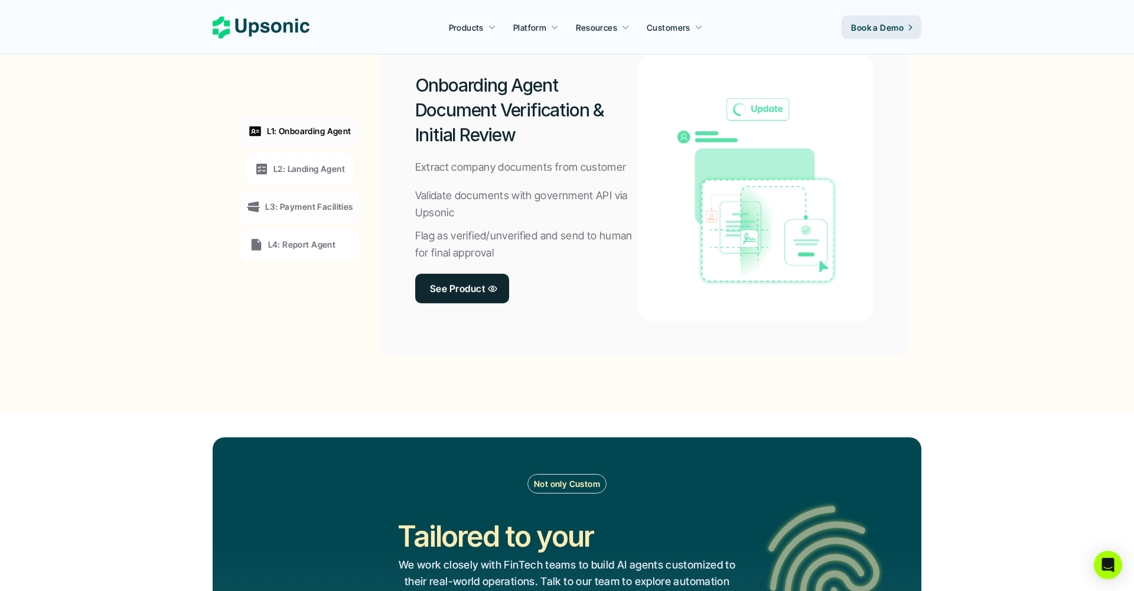
click at [341, 167] on p "L2: Landing Agent" at bounding box center [309, 168] width 71 height 12
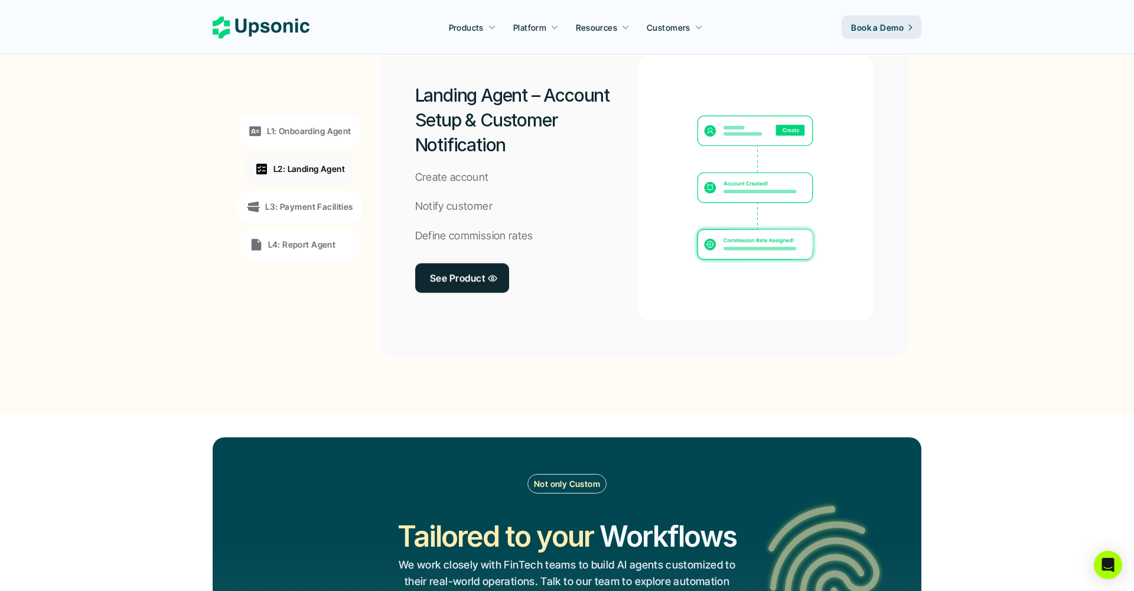
drag, startPoint x: 340, startPoint y: 200, endPoint x: 341, endPoint y: 206, distance: 6.0
click at [340, 200] on p "L3: Payment Facilities" at bounding box center [308, 206] width 87 height 12
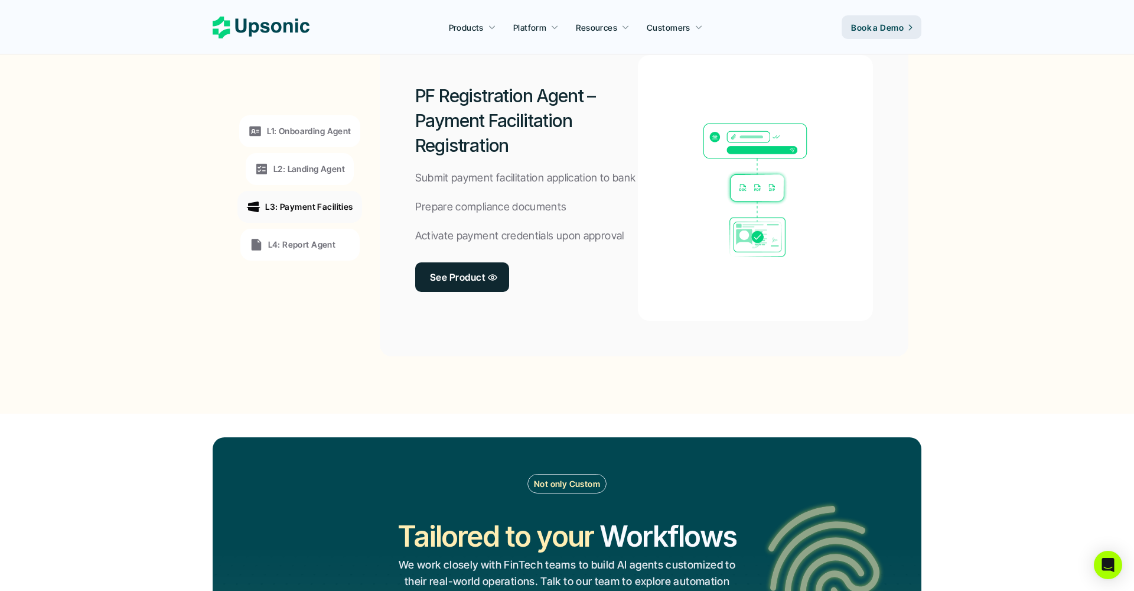
click at [317, 229] on div "L4: Report Agent" at bounding box center [299, 245] width 119 height 32
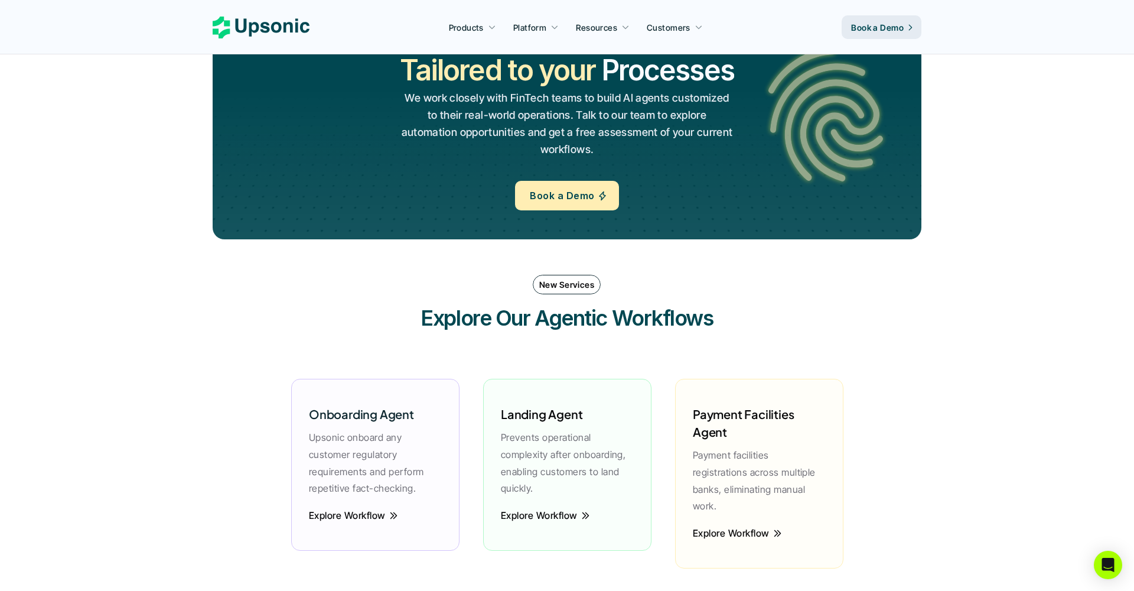
scroll to position [1411, 0]
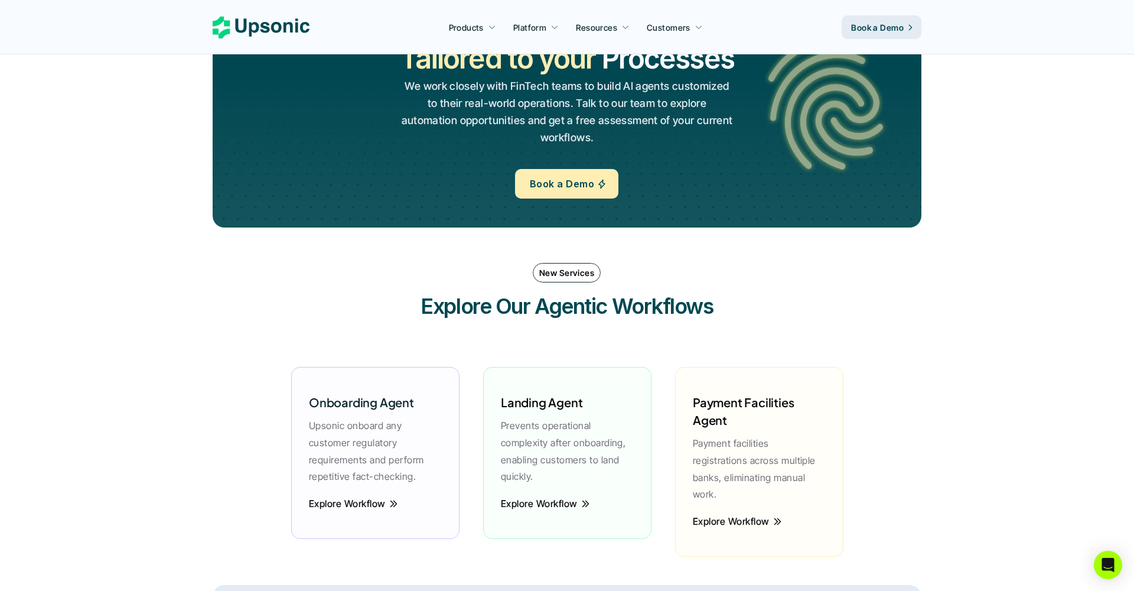
click at [556, 175] on p "Book a Demo" at bounding box center [562, 183] width 64 height 17
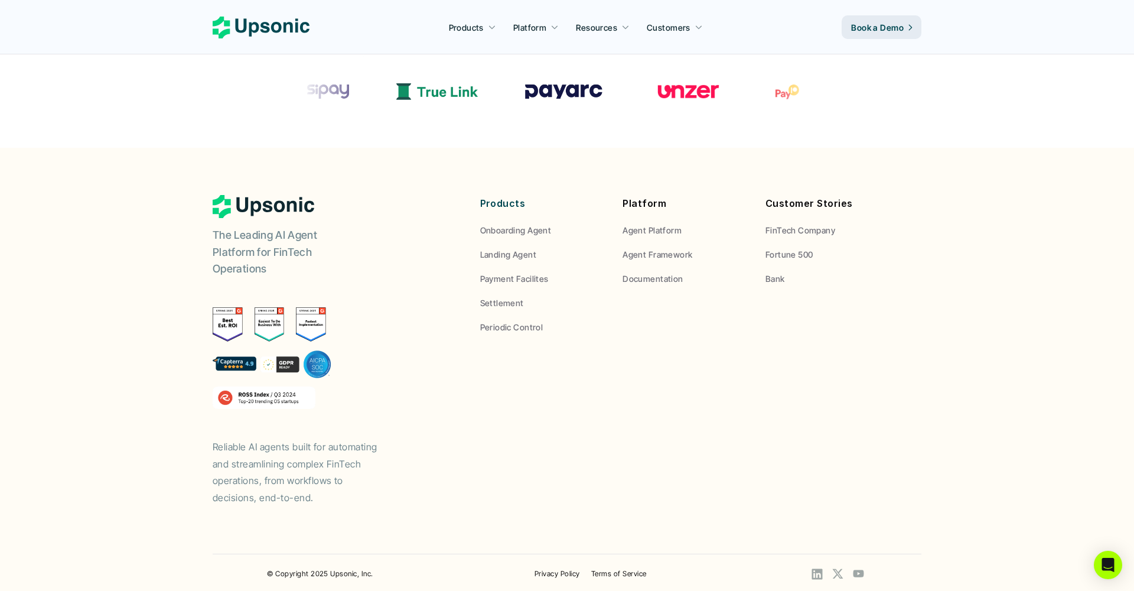
scroll to position [516, 0]
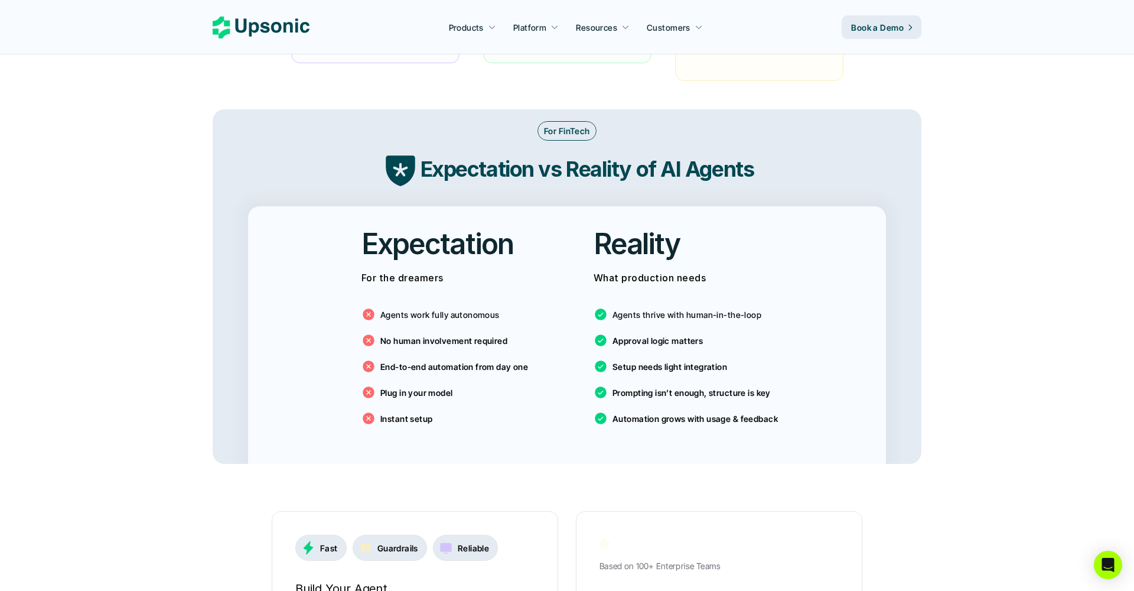
scroll to position [1901, 0]
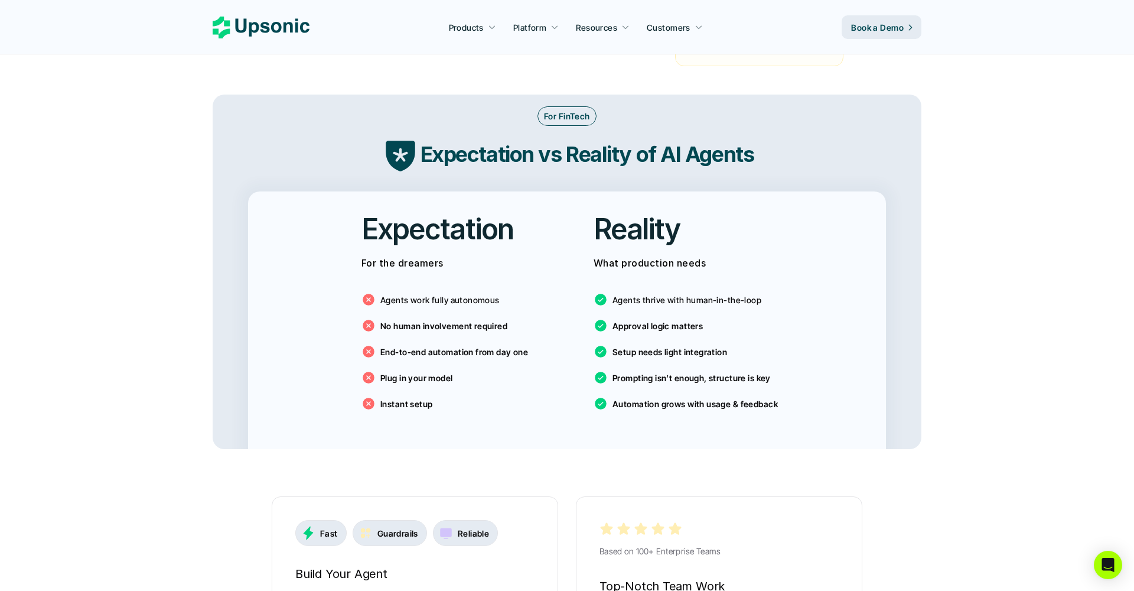
drag, startPoint x: 722, startPoint y: 242, endPoint x: 728, endPoint y: 242, distance: 6.5
click at [728, 255] on p "What production needs" at bounding box center [683, 263] width 179 height 17
drag, startPoint x: 427, startPoint y: 297, endPoint x: 528, endPoint y: 302, distance: 100.6
click at [500, 320] on p "No human involvement required" at bounding box center [443, 326] width 127 height 12
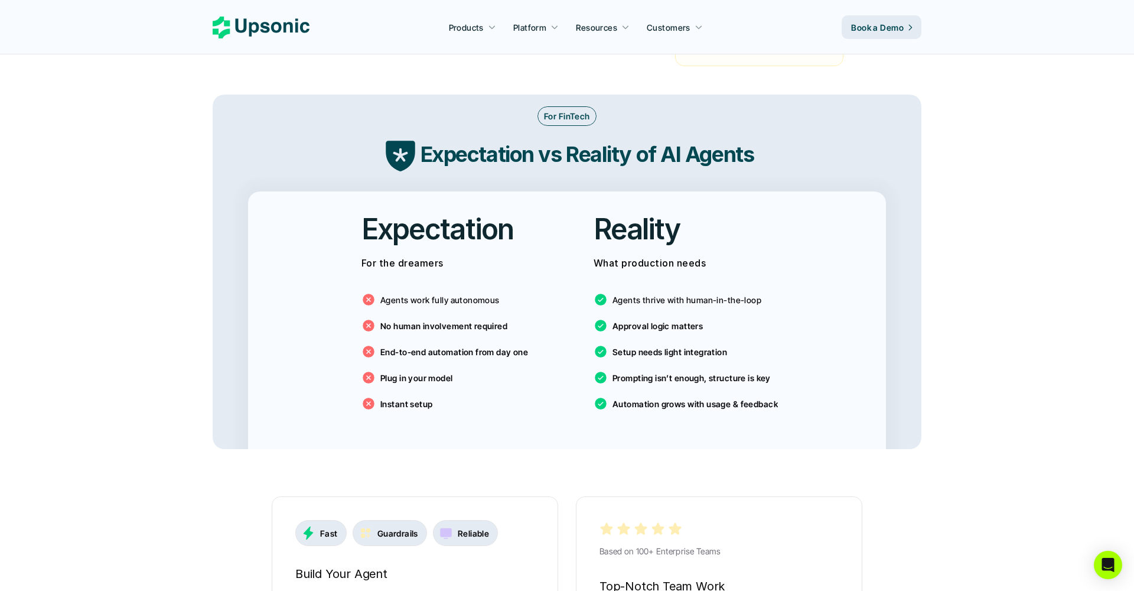
click at [657, 320] on p "Approval logic matters" at bounding box center [658, 326] width 90 height 12
drag, startPoint x: 478, startPoint y: 328, endPoint x: 565, endPoint y: 327, distance: 86.8
click at [540, 344] on div "End-to-end automation from day one" at bounding box center [451, 351] width 179 height 14
click at [565, 327] on div "Expectation For the dreamers Agents work fully autonomous No human involvement …" at bounding box center [567, 320] width 638 height 258
drag, startPoint x: 649, startPoint y: 325, endPoint x: 699, endPoint y: 325, distance: 50.2
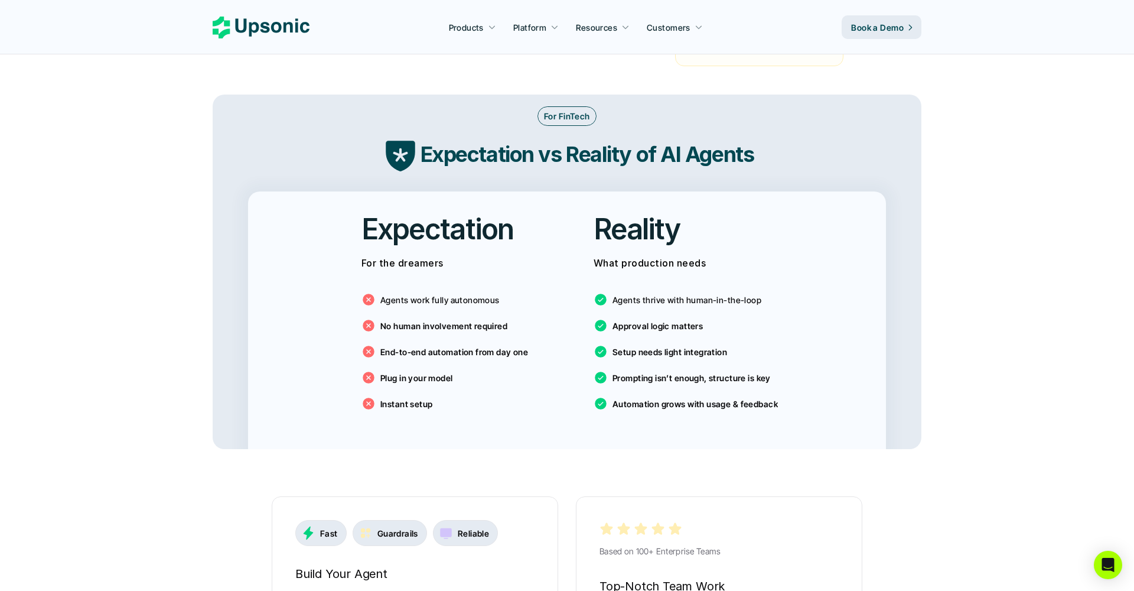
click at [692, 346] on p "Setup needs light integration" at bounding box center [670, 352] width 115 height 12
click at [490, 318] on div "Agents work fully autonomous No human involvement required End-to-end automatio…" at bounding box center [451, 349] width 179 height 142
drag, startPoint x: 660, startPoint y: 325, endPoint x: 725, endPoint y: 325, distance: 64.4
click at [724, 346] on p "Setup needs light integration" at bounding box center [670, 352] width 115 height 12
drag, startPoint x: 725, startPoint y: 325, endPoint x: 684, endPoint y: 328, distance: 40.9
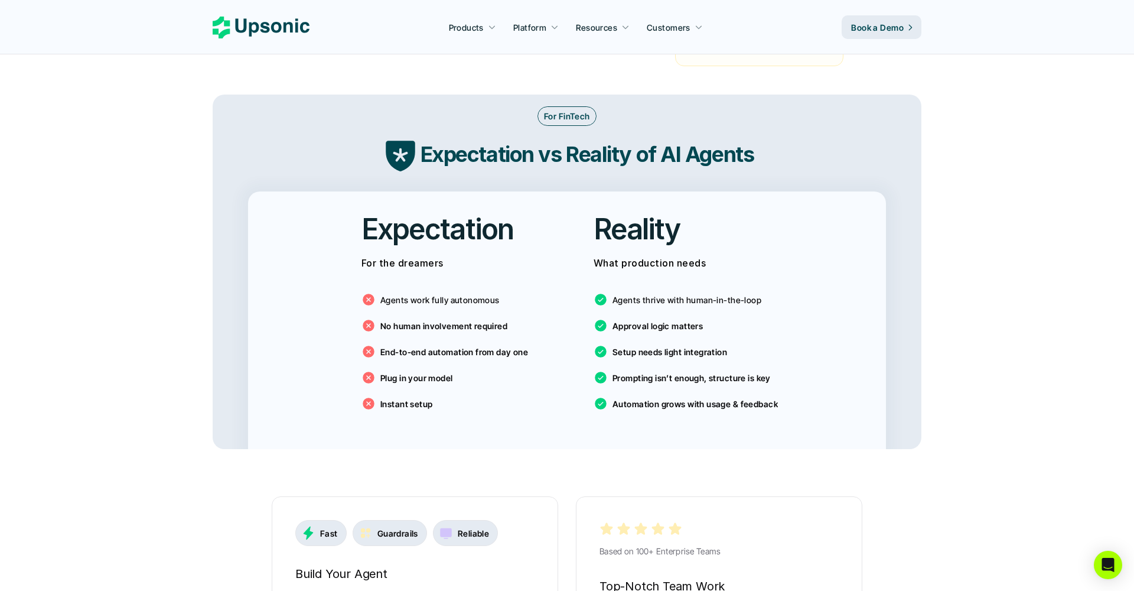
click at [725, 346] on p "Setup needs light integration" at bounding box center [670, 352] width 115 height 12
drag, startPoint x: 386, startPoint y: 349, endPoint x: 473, endPoint y: 357, distance: 86.6
click at [472, 370] on div "Plug in your model" at bounding box center [451, 377] width 179 height 14
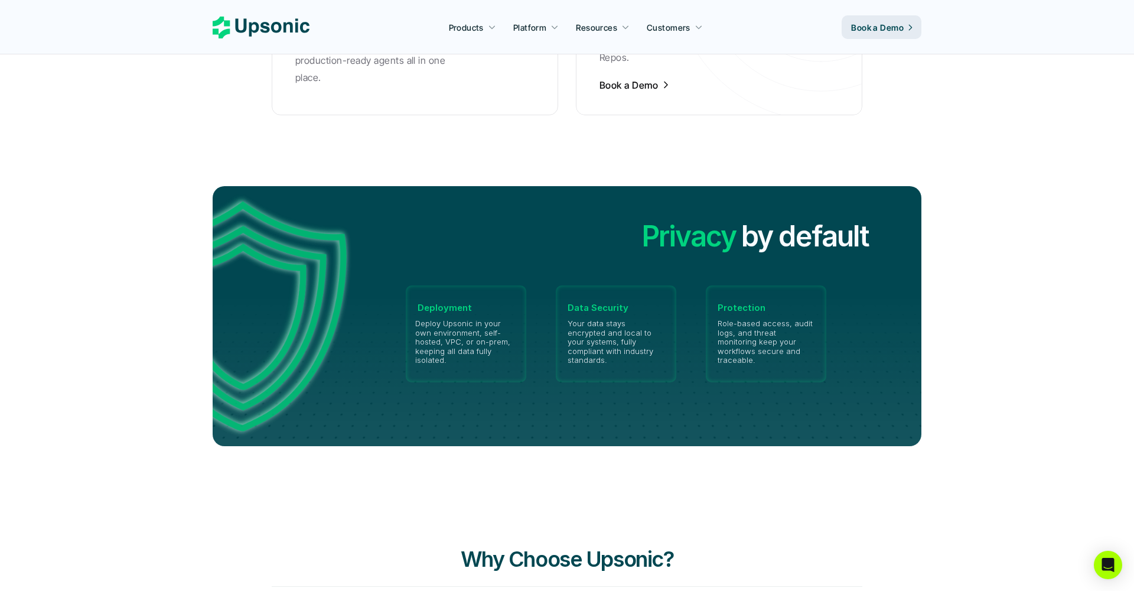
scroll to position [2714, 0]
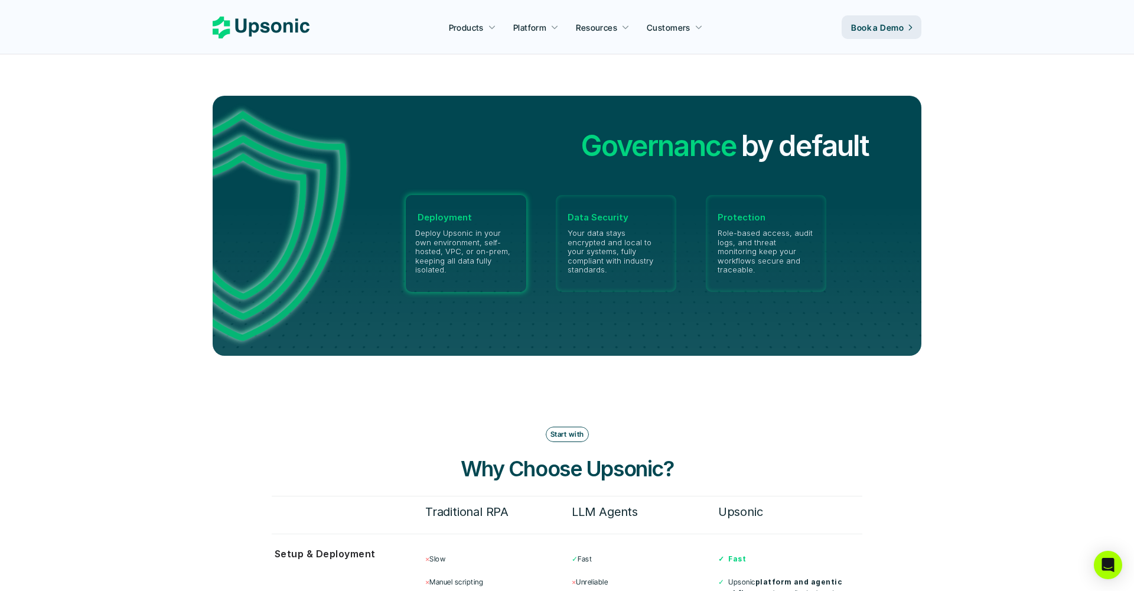
click at [416, 229] on p "Deploy Upsonic in your own environment, self-hosted, VPC, or on-prem, keeping a…" at bounding box center [466, 252] width 102 height 46
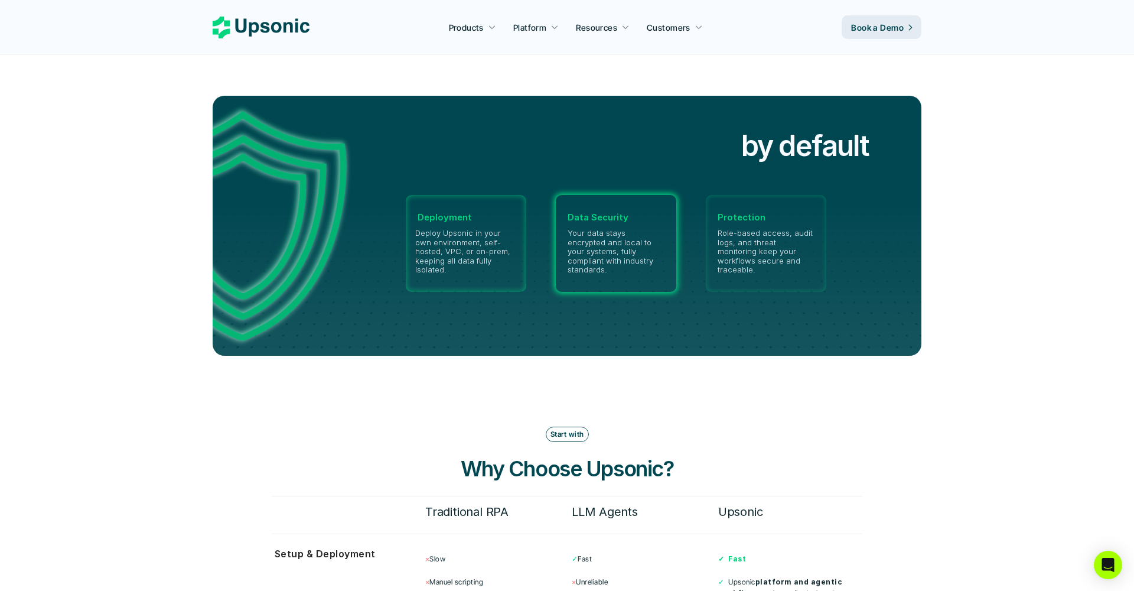
click at [604, 229] on p "Your data stays encrypted and local to your systems, fully compliant with indus…" at bounding box center [616, 252] width 97 height 46
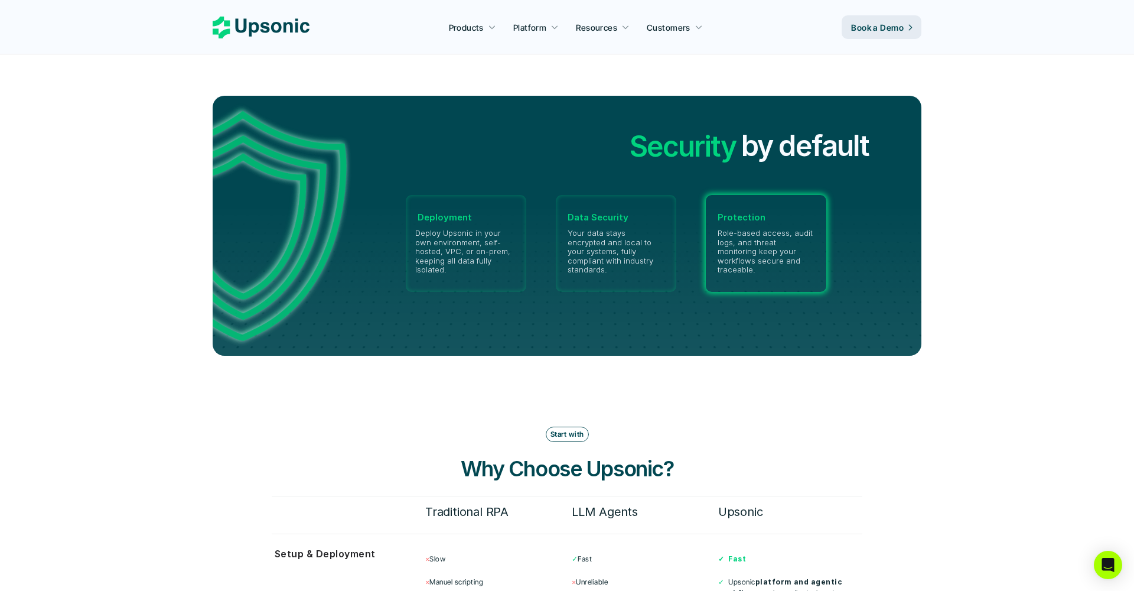
click at [754, 229] on p "Role-based access, audit logs, and threat monitoring keep your workflows secure…" at bounding box center [766, 252] width 97 height 46
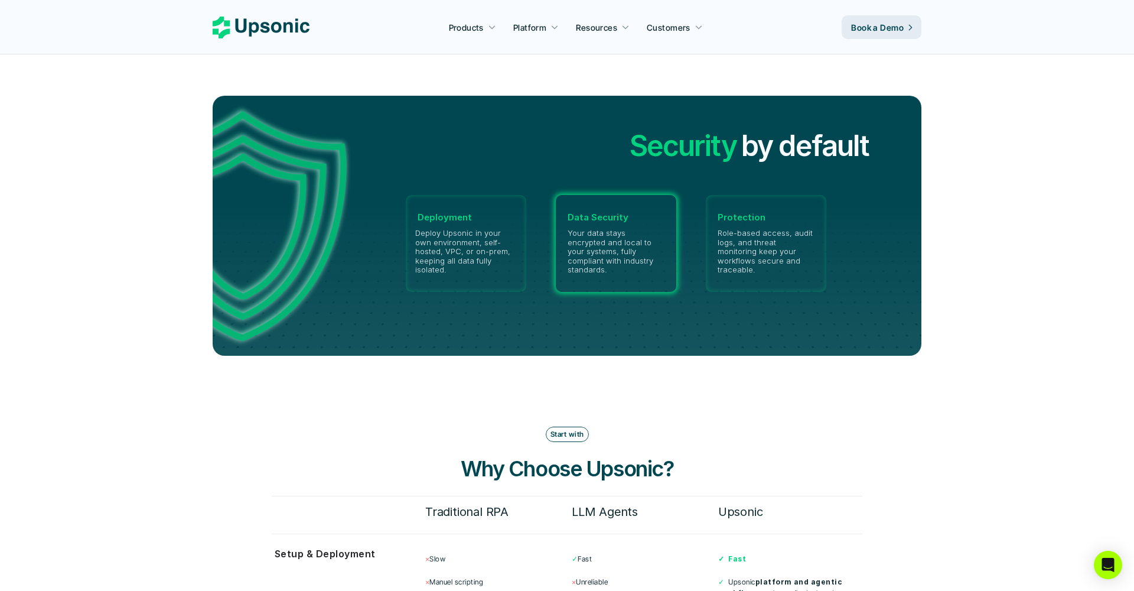
click at [656, 229] on p "Your data stays encrypted and local to your systems, fully compliant with indus…" at bounding box center [616, 252] width 97 height 46
click at [517, 229] on p "Deploy Upsonic in your own environment, self-hosted, VPC, or on-prem, keeping a…" at bounding box center [466, 252] width 102 height 46
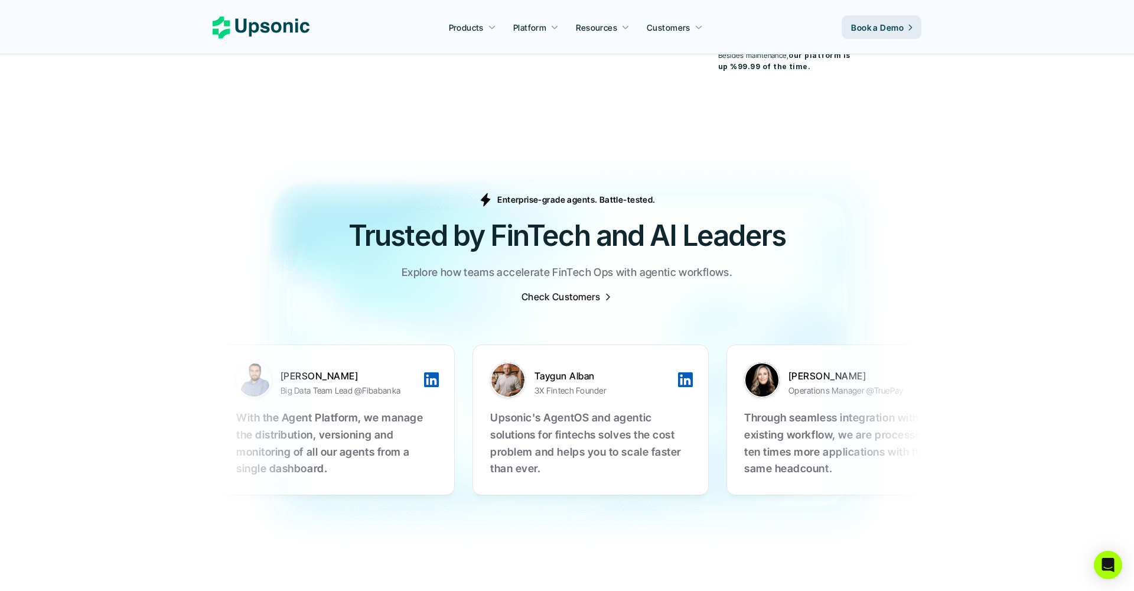
scroll to position [3585, 0]
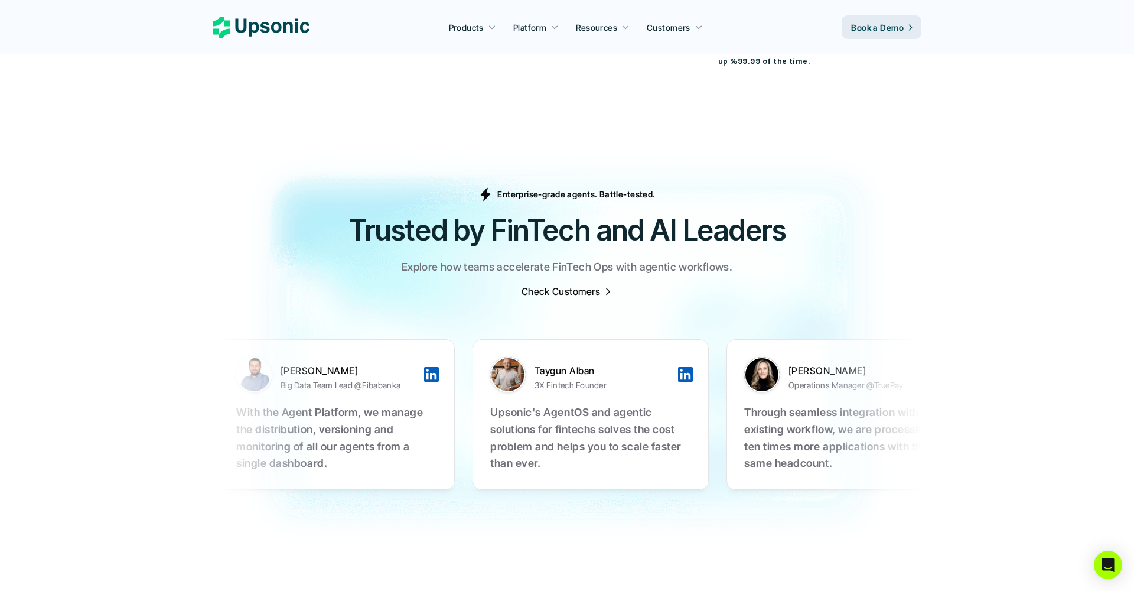
drag, startPoint x: 393, startPoint y: 191, endPoint x: 536, endPoint y: 268, distance: 162.0
click at [536, 268] on section "Enterprise-grade agents. Battle-tested. Trusted by FinTech and AI Leaders Explo…" at bounding box center [567, 347] width 1134 height 438
click at [605, 259] on p "Explore how teams accelerate FinTech Ops with agentic workflows." at bounding box center [567, 267] width 331 height 17
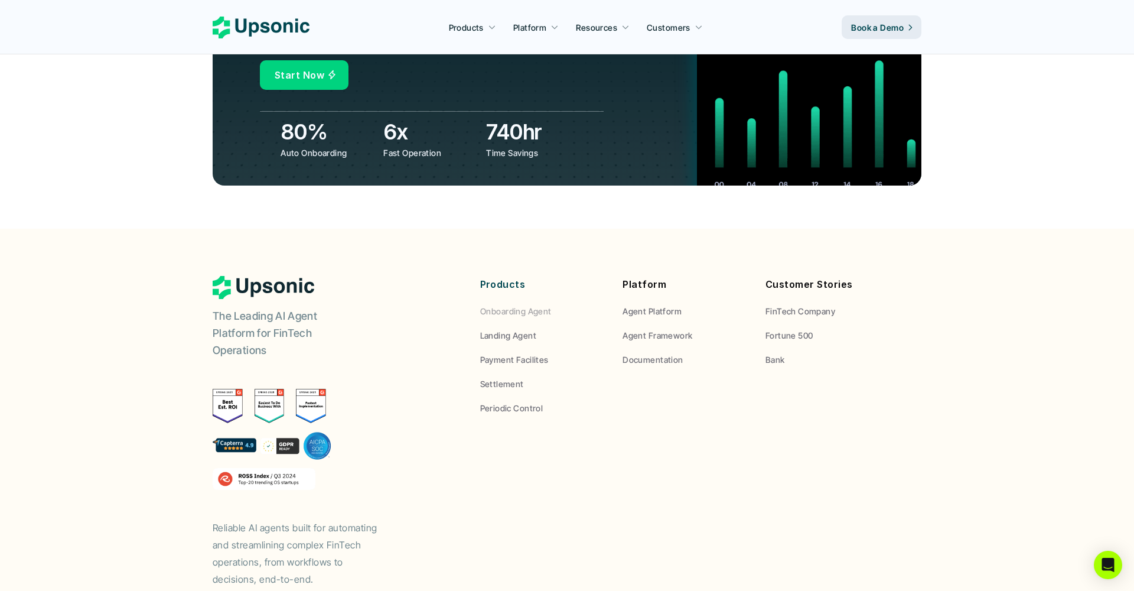
scroll to position [4329, 0]
click at [224, 389] on img at bounding box center [228, 406] width 30 height 34
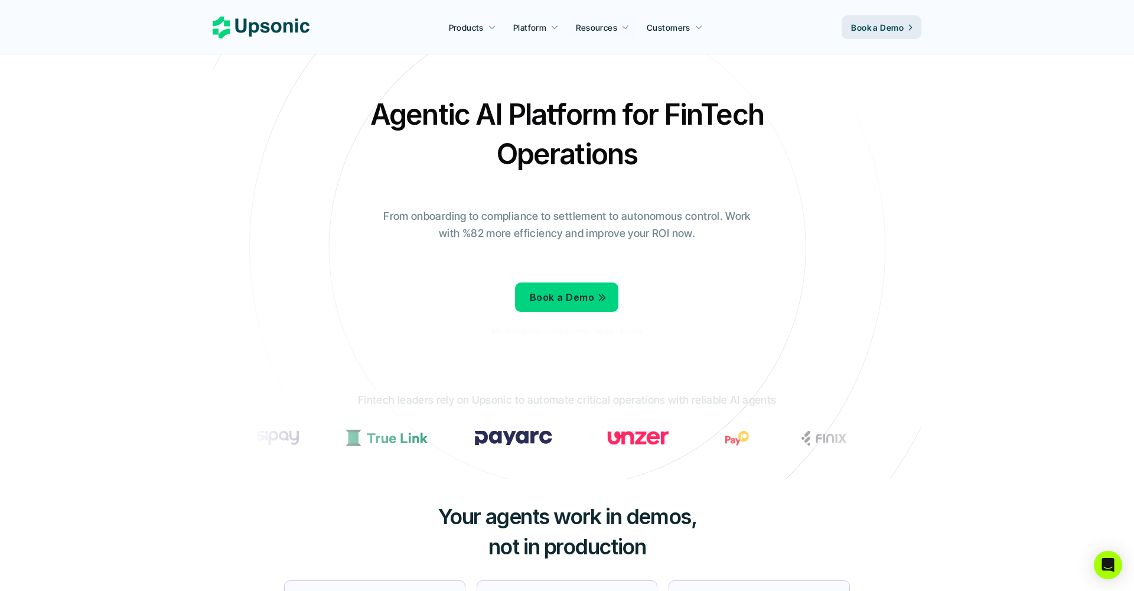
scroll to position [-1, 0]
click at [634, 1] on nav "Products Platform Resources Customers Book a Demo" at bounding box center [567, 27] width 1134 height 54
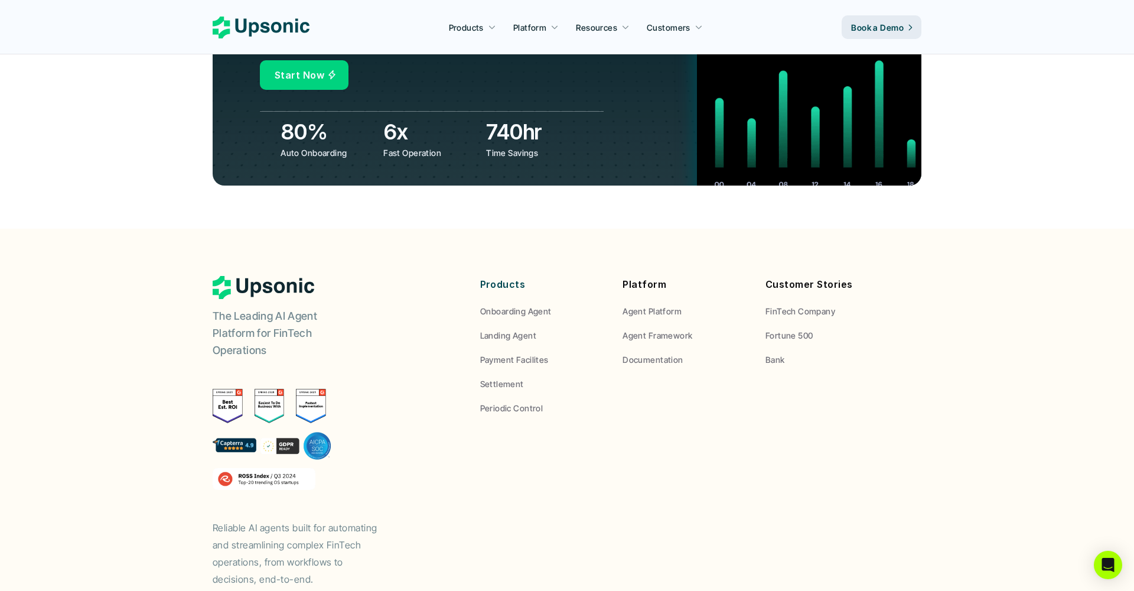
scroll to position [4329, 0]
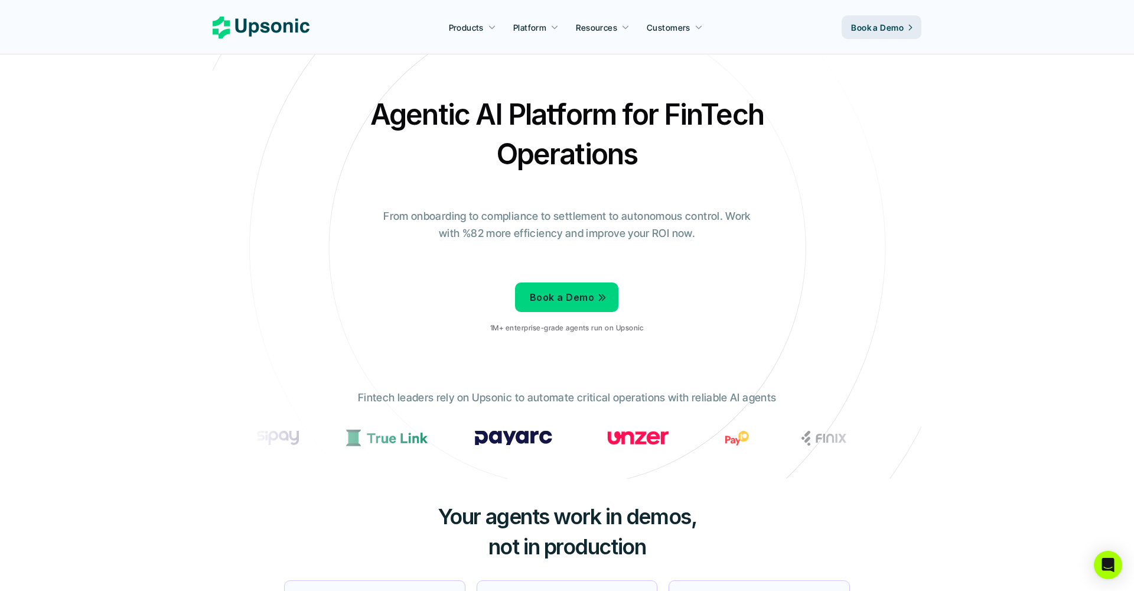
scroll to position [0, 0]
click at [229, 25] on use at bounding box center [261, 28] width 97 height 22
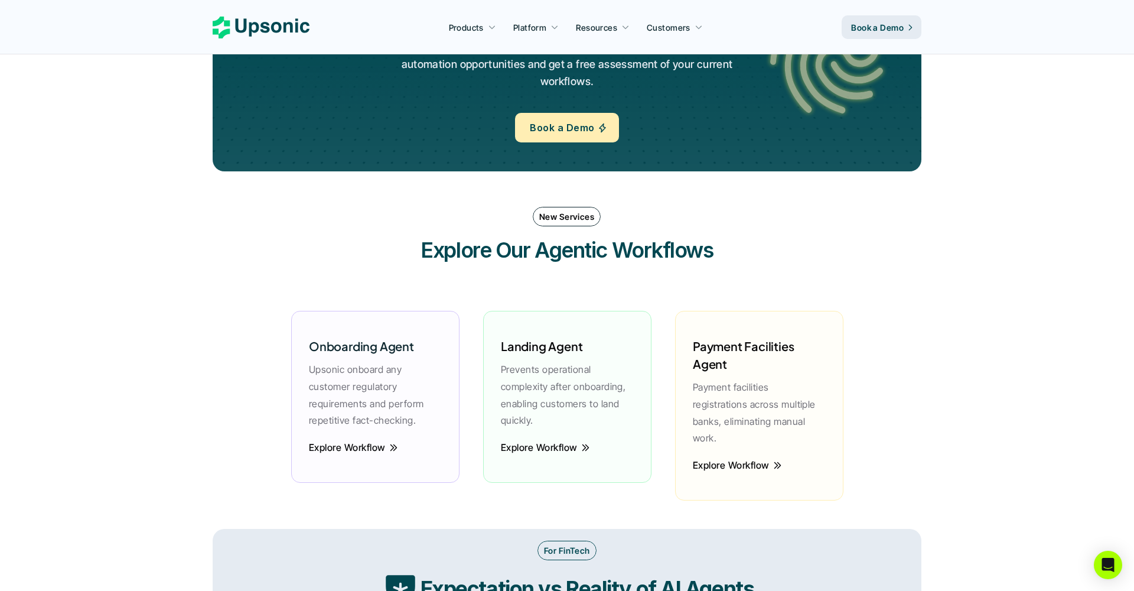
scroll to position [1366, 0]
